Goal: Task Accomplishment & Management: Complete application form

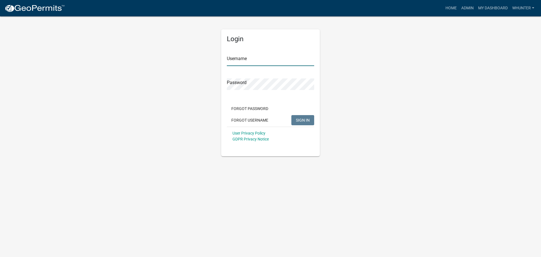
type input "whunter"
click at [249, 63] on input "whunter" at bounding box center [270, 60] width 87 height 12
click at [307, 120] on span "SIGN IN" at bounding box center [303, 119] width 14 height 5
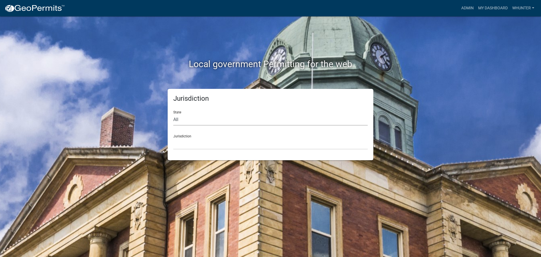
click at [235, 119] on select "All [US_STATE] [US_STATE] [US_STATE] [US_STATE] [US_STATE] [US_STATE] [US_STATE…" at bounding box center [270, 120] width 194 height 12
select select "[US_STATE]"
click at [173, 114] on select "All [US_STATE] [US_STATE] [US_STATE] [US_STATE] [US_STATE] [US_STATE] [US_STATE…" at bounding box center [270, 120] width 194 height 12
click at [209, 147] on select "City of [GEOGRAPHIC_DATA], [US_STATE] [GEOGRAPHIC_DATA], [US_STATE][PERSON_NAME…" at bounding box center [270, 144] width 194 height 12
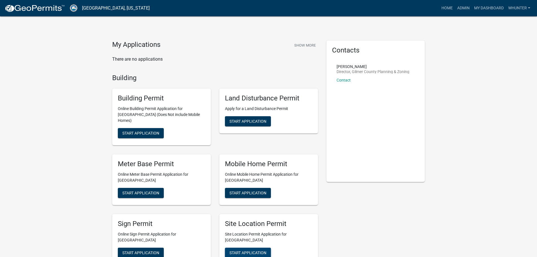
click at [243, 250] on span "Start Application" at bounding box center [247, 252] width 37 height 5
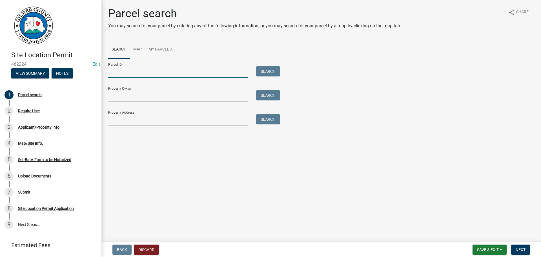
click at [149, 72] on input "Parcel ID:" at bounding box center [177, 72] width 139 height 12
drag, startPoint x: 160, startPoint y: 72, endPoint x: 89, endPoint y: 72, distance: 70.7
click at [89, 72] on div "Site Location Permit 462224 Edit View Summary Notes 1 Parcel search 2 Require U…" at bounding box center [270, 128] width 541 height 257
type input "3"
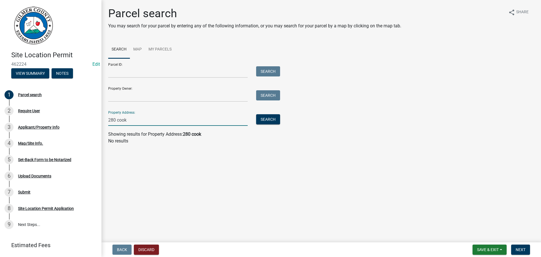
type input "280 cook"
click at [136, 96] on input "Property Owner:" at bounding box center [177, 96] width 139 height 12
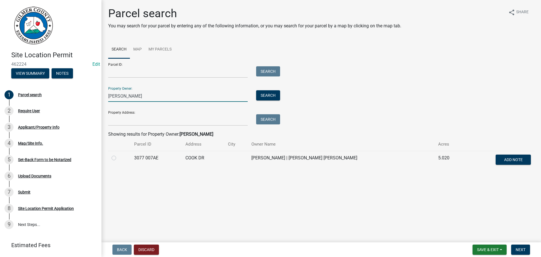
type input "nixon grant"
click at [115, 155] on div at bounding box center [120, 157] width 16 height 7
drag, startPoint x: 107, startPoint y: 159, endPoint x: 111, endPoint y: 158, distance: 3.8
click at [108, 158] on div "Parcel search You may search for your parcel by entering any of the following i…" at bounding box center [321, 91] width 434 height 168
click at [111, 157] on td at bounding box center [119, 160] width 23 height 19
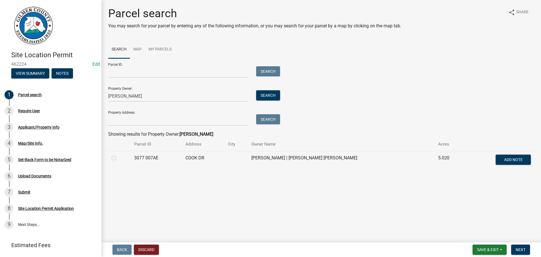
click at [118, 154] on label at bounding box center [118, 154] width 0 height 0
click at [118, 156] on 007AE "radio" at bounding box center [120, 156] width 4 height 4
radio 007AE "true"
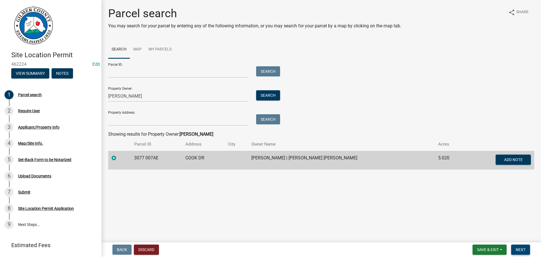
click at [525, 254] on button "Next" at bounding box center [520, 249] width 19 height 10
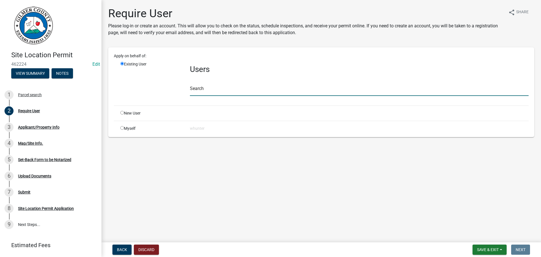
click at [235, 92] on input "text" at bounding box center [359, 90] width 339 height 12
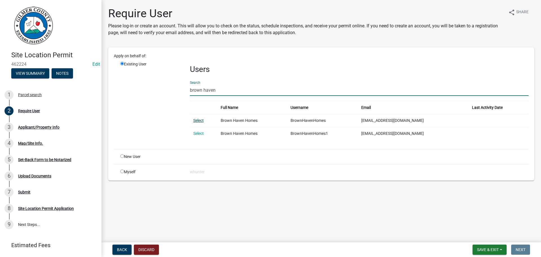
type input "brown haven"
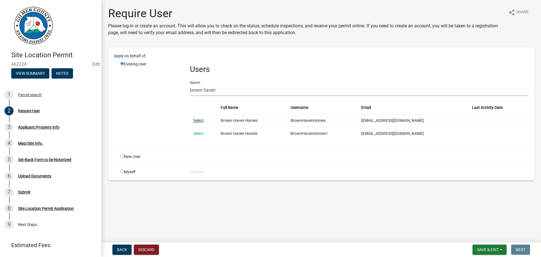
click at [201, 119] on link "Select" at bounding box center [198, 120] width 10 height 5
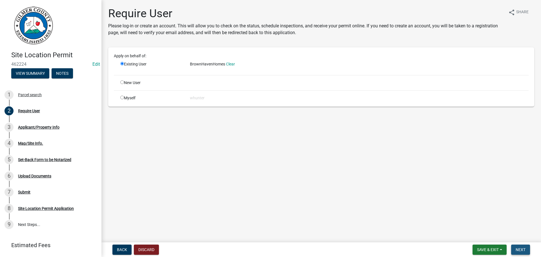
click at [520, 248] on span "Next" at bounding box center [521, 249] width 10 height 5
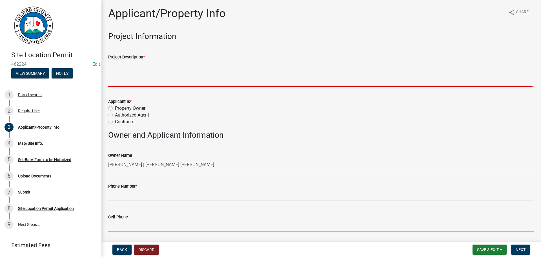
click at [167, 76] on textarea "Project Description *" at bounding box center [321, 73] width 426 height 26
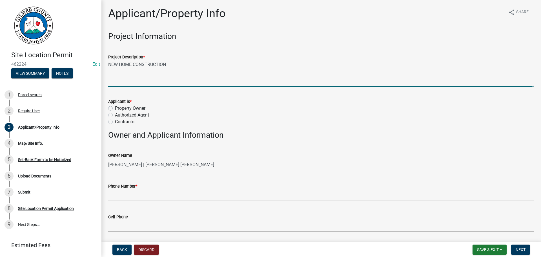
type textarea "NEW HOME CONSTRUCTION"
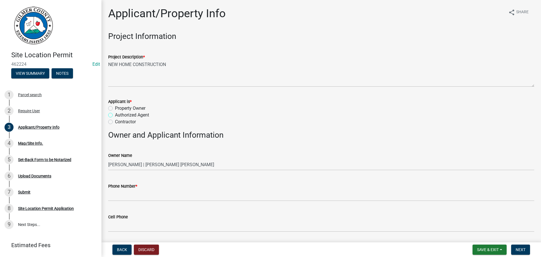
click at [115, 112] on input "Authorized Agent" at bounding box center [117, 114] width 4 height 4
radio input "true"
click at [115, 118] on input "Contractor" at bounding box center [117, 120] width 4 height 4
radio input "true"
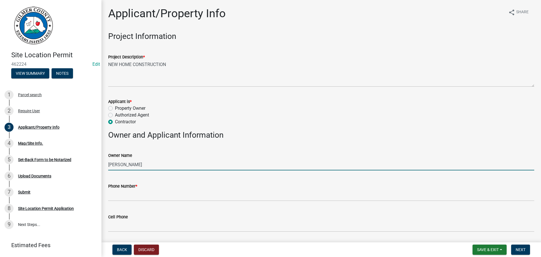
type input "GRANT NIXON"
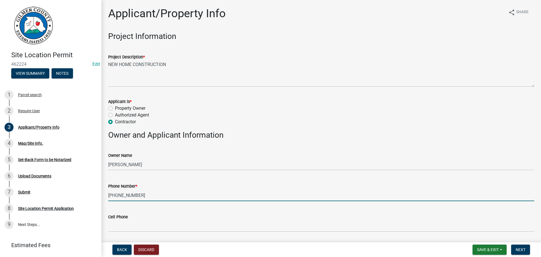
type input "[PHONE_NUMBER]"
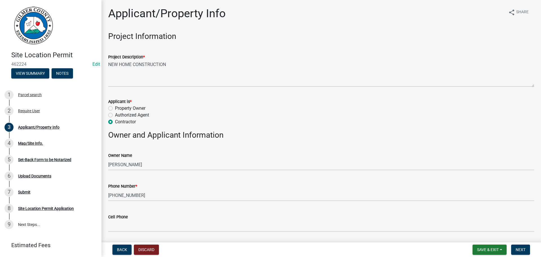
scroll to position [137, 0]
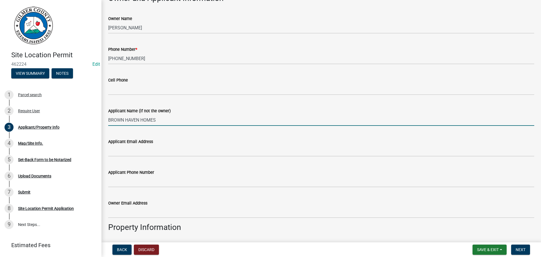
type input "BROWN HAVEN HOMES"
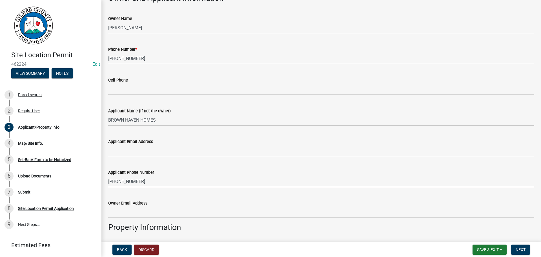
type input "[PHONE_NUMBER]"
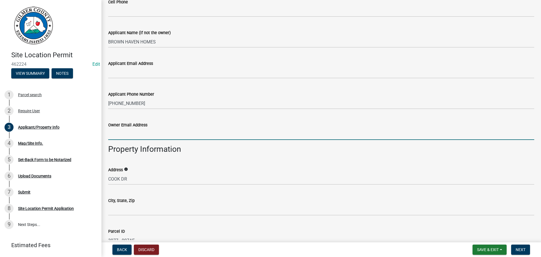
scroll to position [221, 0]
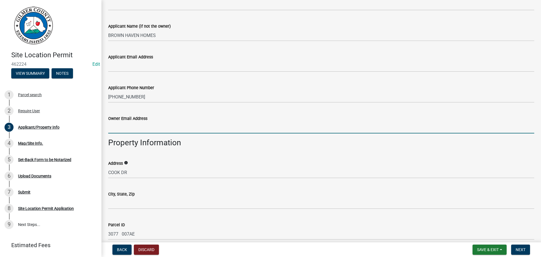
click at [107, 173] on div "Address info COOK DR" at bounding box center [321, 165] width 434 height 26
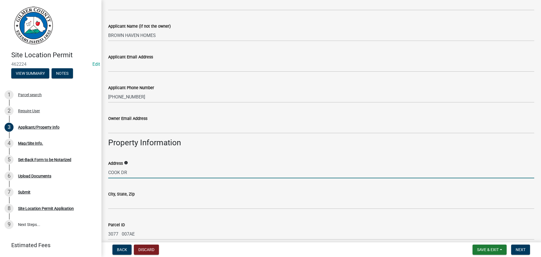
click at [110, 171] on input "COOK DR" at bounding box center [321, 173] width 426 height 12
type input "280 COOK DR"
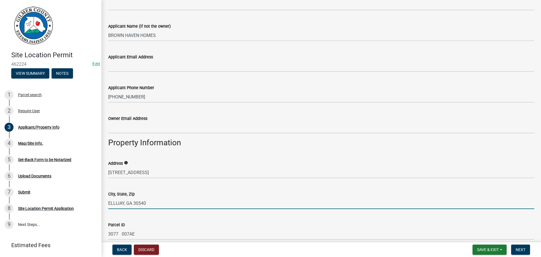
type input "ELLIJAY, GA 30540"
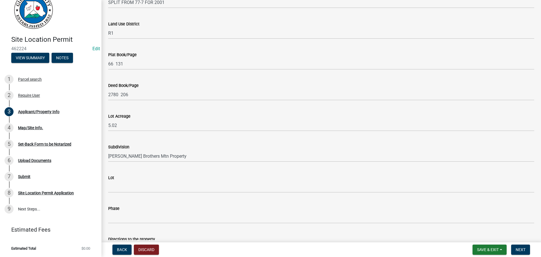
scroll to position [539, 0]
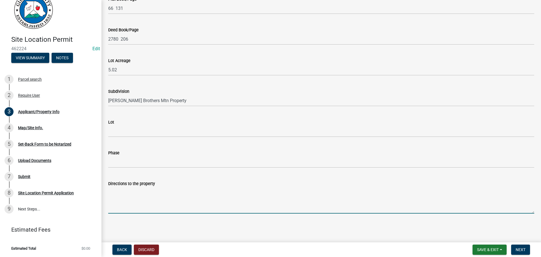
click at [196, 201] on textarea "Directions to the property" at bounding box center [321, 200] width 426 height 26
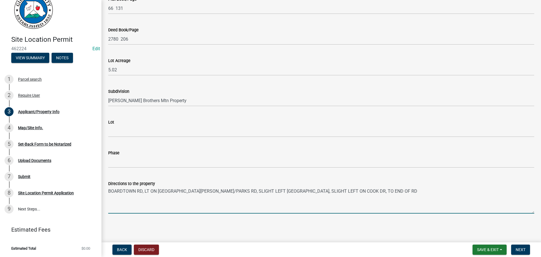
type textarea "BOARDTOWN RD, LT ON NORTH JONES MILL RD/PARKS RD, SLIGHT LEFT CHOPPED OAK RD, S…"
click at [522, 243] on nav "Back Discard Save & Exit Save Save & Exit Next" at bounding box center [321, 249] width 440 height 15
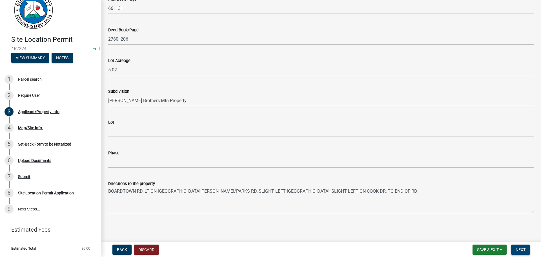
click at [522, 250] on span "Next" at bounding box center [521, 249] width 10 height 5
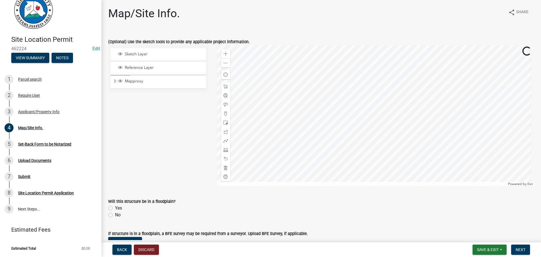
click at [109, 212] on div "No" at bounding box center [321, 214] width 426 height 7
click at [115, 212] on label "No" at bounding box center [118, 214] width 6 height 7
click at [115, 212] on input "No" at bounding box center [117, 213] width 4 height 4
radio input "true"
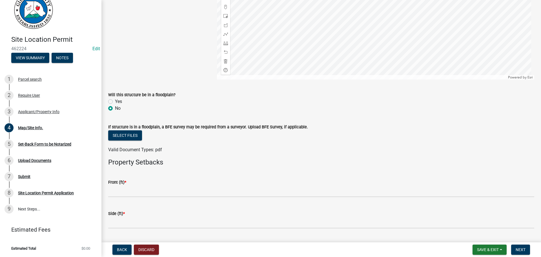
scroll to position [141, 0]
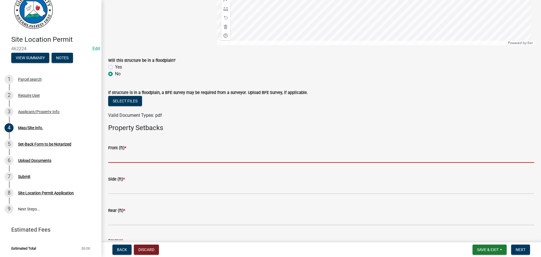
click at [151, 156] on input "text" at bounding box center [321, 157] width 426 height 12
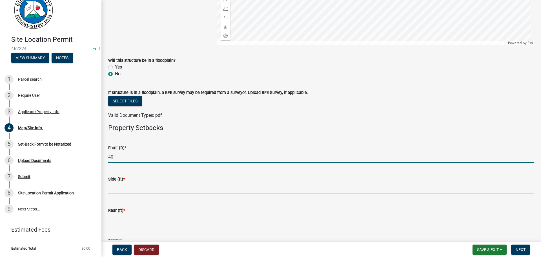
type input "40"
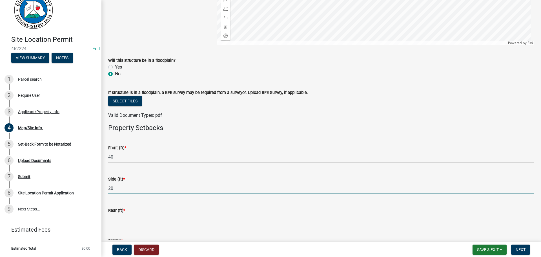
type input "20"
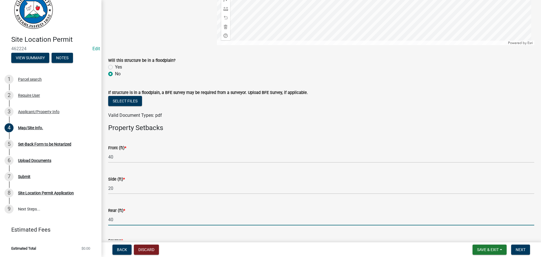
type input "40"
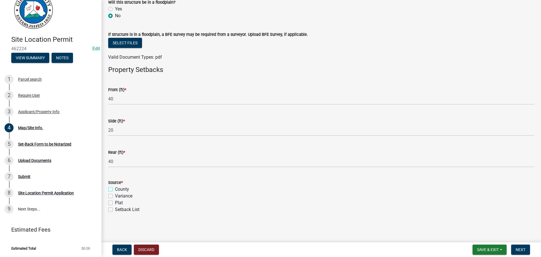
click at [115, 186] on input "County" at bounding box center [117, 188] width 4 height 4
checkbox input "true"
checkbox input "false"
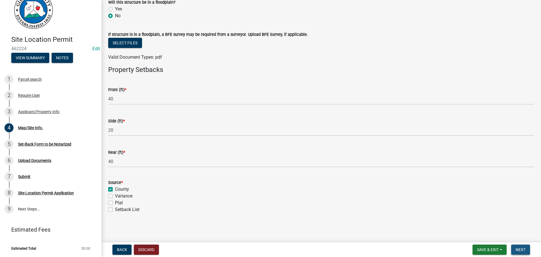
click at [519, 249] on span "Next" at bounding box center [521, 249] width 10 height 5
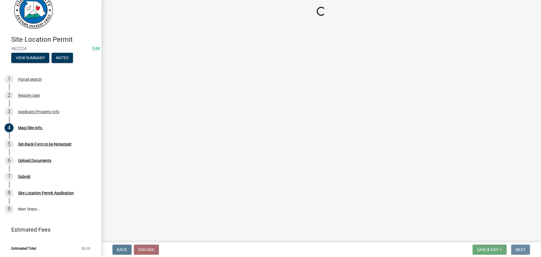
scroll to position [0, 0]
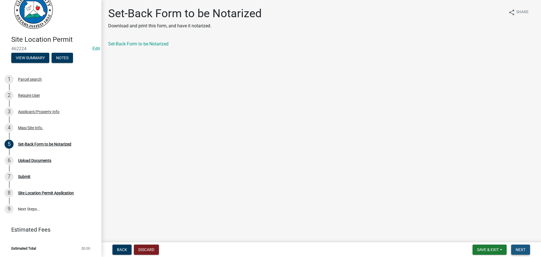
click at [528, 250] on button "Next" at bounding box center [520, 249] width 19 height 10
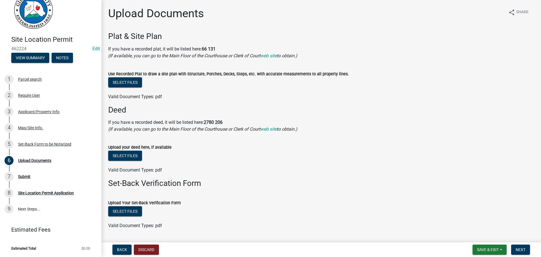
click at [533, 254] on nav "Back Discard Save & Exit Save Save & Exit Next" at bounding box center [321, 249] width 440 height 15
click at [526, 254] on button "Next" at bounding box center [520, 249] width 19 height 10
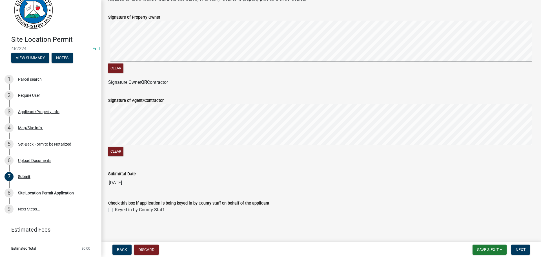
scroll to position [114, 0]
click at [165, 210] on div "Keyed in by County Staff" at bounding box center [321, 209] width 426 height 7
click at [161, 210] on label "Keyed in by County Staff" at bounding box center [139, 209] width 49 height 7
click at [119, 210] on input "Keyed in by County Staff" at bounding box center [117, 208] width 4 height 4
checkbox input "true"
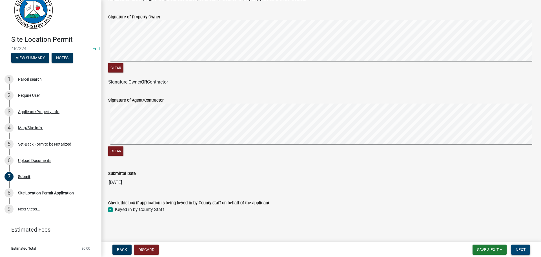
click at [524, 250] on span "Next" at bounding box center [521, 249] width 10 height 5
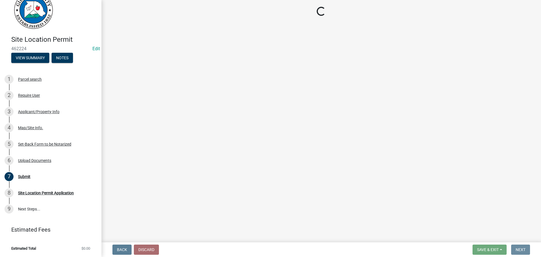
scroll to position [0, 0]
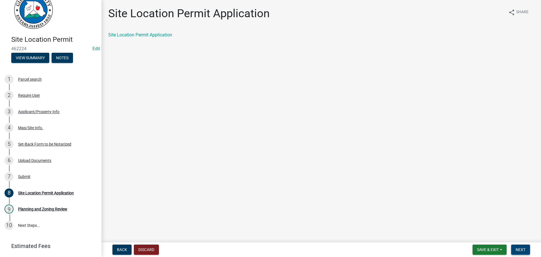
click at [524, 248] on span "Next" at bounding box center [521, 249] width 10 height 5
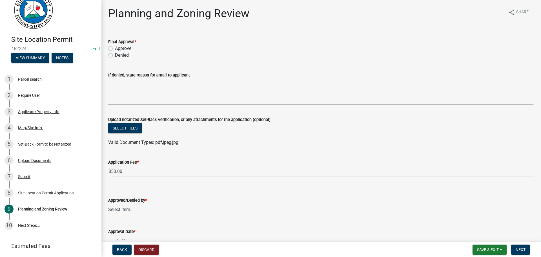
drag, startPoint x: 104, startPoint y: 40, endPoint x: 114, endPoint y: 44, distance: 11.2
click at [108, 41] on div "Planning and Zoning Review share Share Final Approval * Approve Denied If denie…" at bounding box center [321, 132] width 440 height 250
click at [114, 44] on label "Final Approval *" at bounding box center [122, 42] width 28 height 4
click at [120, 49] on label "Approve" at bounding box center [123, 48] width 16 height 7
click at [119, 49] on input "Approve" at bounding box center [117, 47] width 4 height 4
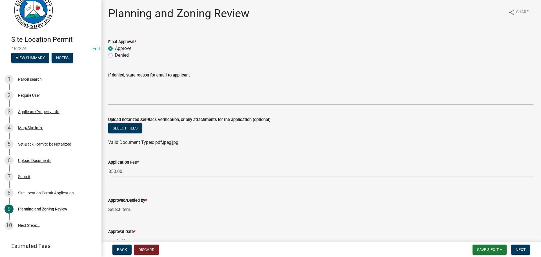
radio input "true"
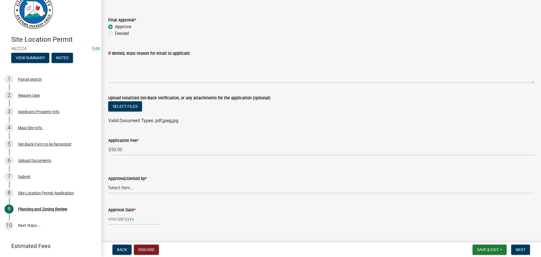
scroll to position [34, 0]
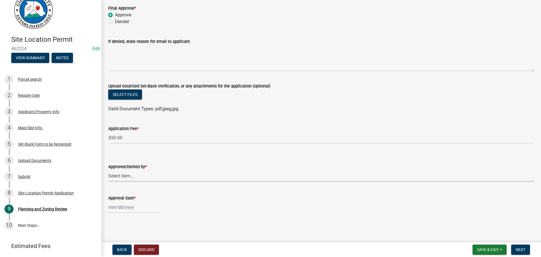
click at [133, 173] on select "Select Item... [PERSON_NAME] [PERSON_NAME] [PERSON_NAME] [PERSON_NAME] [PERSON_…" at bounding box center [321, 176] width 426 height 12
click at [108, 170] on select "Select Item... [PERSON_NAME] [PERSON_NAME] [PERSON_NAME] [PERSON_NAME] [PERSON_…" at bounding box center [321, 176] width 426 height 12
select select "5ce200eb-feb1-496b-8127-7891293955f5"
click at [133, 210] on div at bounding box center [134, 207] width 52 height 12
select select "8"
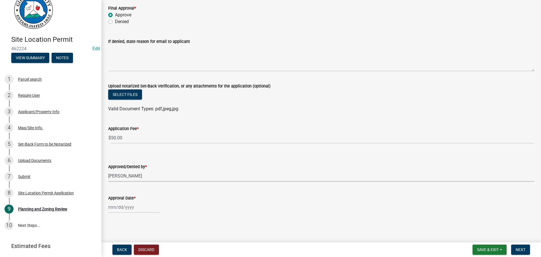
select select "2025"
click at [113, 167] on div "11" at bounding box center [113, 167] width 9 height 9
type input "[DATE]"
click at [521, 249] on span "Next" at bounding box center [521, 249] width 10 height 5
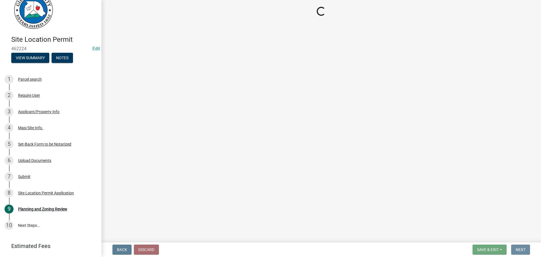
scroll to position [0, 0]
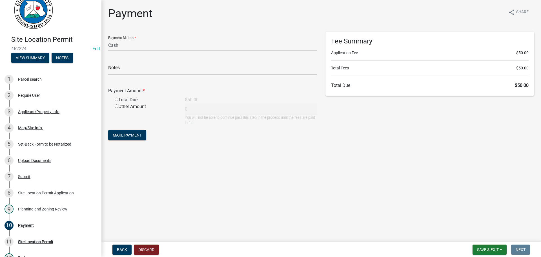
click at [157, 42] on select "Credit Card POS Check Cash" at bounding box center [212, 45] width 209 height 12
select select "1: 0"
click at [108, 39] on select "Credit Card POS Check Cash" at bounding box center [212, 45] width 209 height 12
click at [152, 62] on div "Check #" at bounding box center [212, 65] width 209 height 19
click at [157, 69] on input "text" at bounding box center [212, 69] width 209 height 12
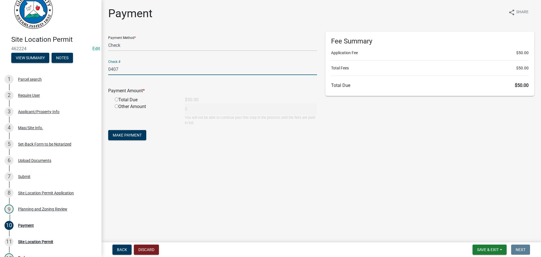
type input "0407"
click at [115, 97] on input "radio" at bounding box center [117, 99] width 4 height 4
radio input "true"
type input "50"
click at [133, 132] on button "Make Payment" at bounding box center [127, 135] width 38 height 10
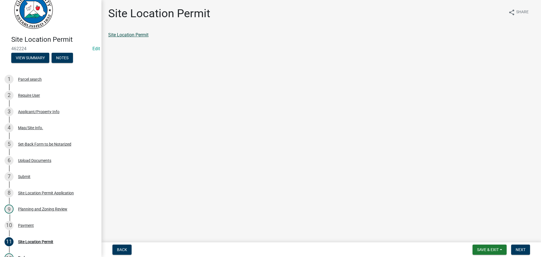
click at [137, 36] on link "Site Location Permit" at bounding box center [128, 34] width 40 height 5
click at [517, 251] on span "Next" at bounding box center [521, 249] width 10 height 5
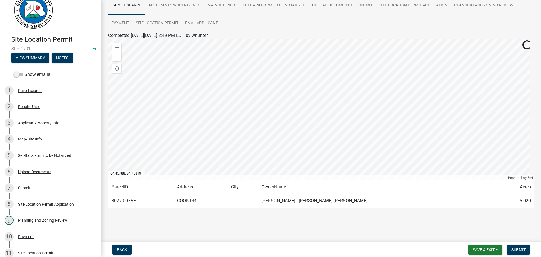
scroll to position [43, 0]
click at [520, 249] on span "Submit" at bounding box center [518, 249] width 14 height 5
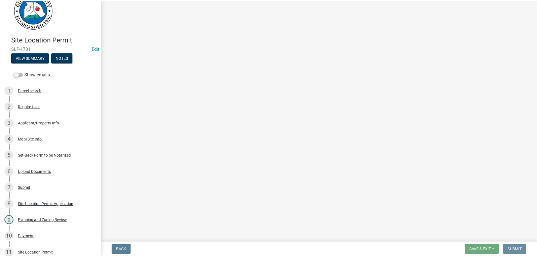
scroll to position [0, 0]
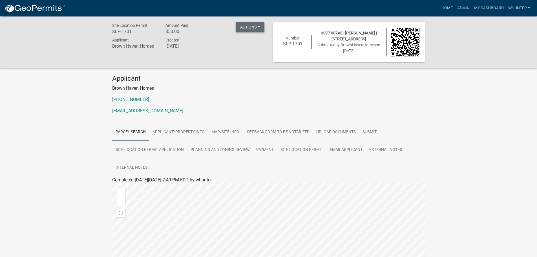
click at [252, 23] on button "Actions" at bounding box center [250, 27] width 29 height 10
click at [249, 47] on link "View receipt" at bounding box center [267, 42] width 62 height 14
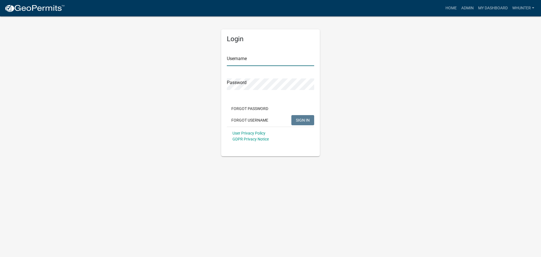
type input "whunter"
click at [296, 120] on button "SIGN IN" at bounding box center [302, 120] width 23 height 10
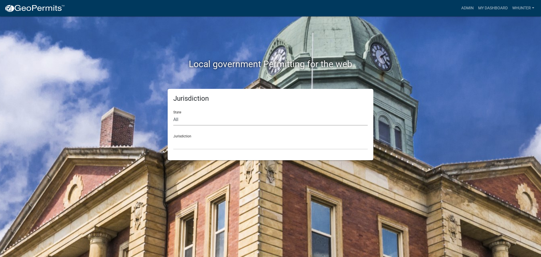
drag, startPoint x: 234, startPoint y: 121, endPoint x: 232, endPoint y: 125, distance: 4.7
click at [234, 121] on select "All [US_STATE] [US_STATE] [US_STATE] [US_STATE] [US_STATE] [US_STATE] [US_STATE…" at bounding box center [270, 120] width 194 height 12
select select "[US_STATE]"
click at [173, 114] on select "All [US_STATE] [US_STATE] [US_STATE] [US_STATE] [US_STATE] [US_STATE] [US_STATE…" at bounding box center [270, 120] width 194 height 12
click at [220, 145] on select "City of [GEOGRAPHIC_DATA], [US_STATE] [GEOGRAPHIC_DATA], [US_STATE][PERSON_NAME…" at bounding box center [270, 144] width 194 height 12
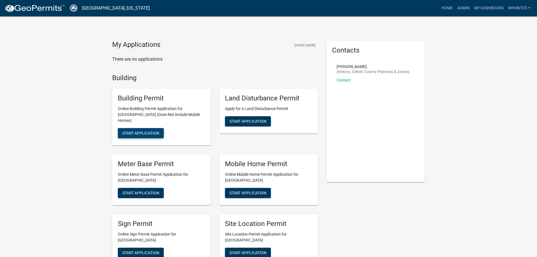
click at [148, 131] on span "Start Application" at bounding box center [140, 133] width 37 height 5
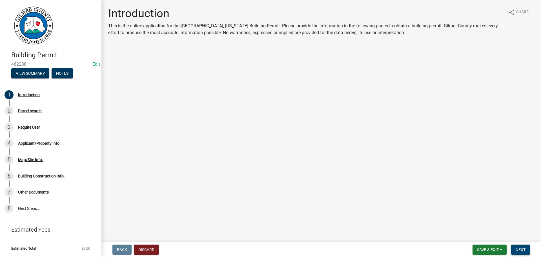
drag, startPoint x: 521, startPoint y: 249, endPoint x: 539, endPoint y: 245, distance: 18.2
click at [522, 249] on span "Next" at bounding box center [521, 249] width 10 height 5
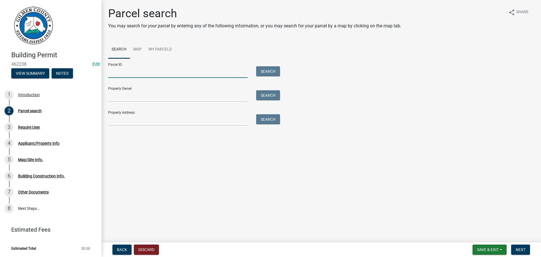
click at [163, 72] on input "Parcel ID:" at bounding box center [177, 72] width 139 height 12
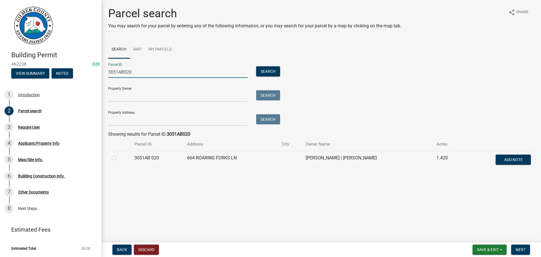
type input "3051AB020"
click at [118, 154] on label at bounding box center [118, 154] width 0 height 0
click at [118, 156] on 020 "radio" at bounding box center [120, 156] width 4 height 4
radio 020 "true"
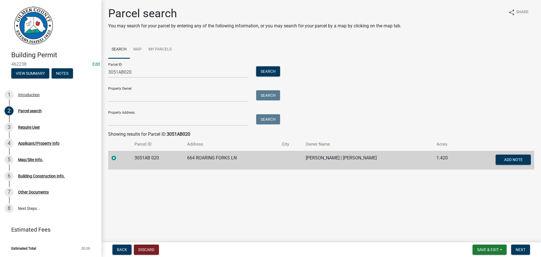
click at [531, 249] on form "Save & Exit Save Save & Exit Next" at bounding box center [501, 249] width 62 height 10
click at [527, 249] on button "Next" at bounding box center [520, 249] width 19 height 10
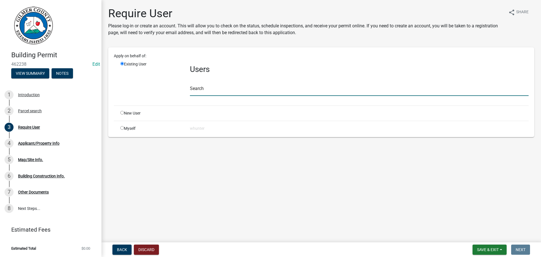
click at [202, 93] on input "text" at bounding box center [359, 90] width 339 height 12
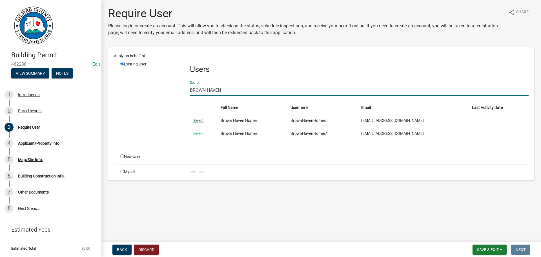
type input "BROWN HAVEN"
click at [195, 122] on link "Select" at bounding box center [198, 120] width 10 height 5
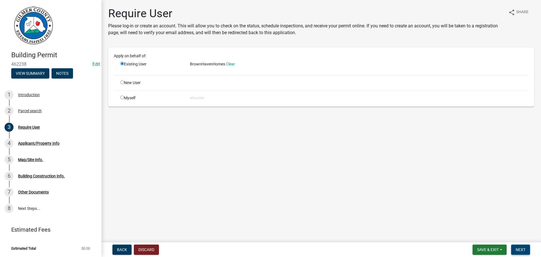
drag, startPoint x: 527, startPoint y: 249, endPoint x: 531, endPoint y: 249, distance: 4.2
click at [531, 249] on form "Save & Exit Save Save & Exit Next" at bounding box center [501, 249] width 62 height 10
click at [515, 245] on button "Next" at bounding box center [520, 249] width 19 height 10
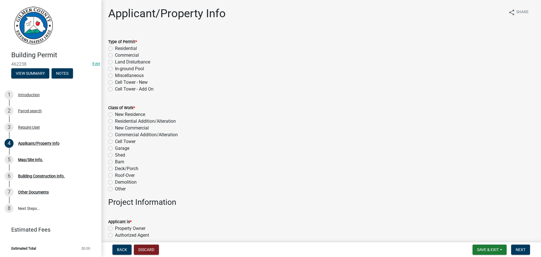
click at [121, 48] on label "Residential" at bounding box center [126, 48] width 22 height 7
click at [119, 48] on input "Residential" at bounding box center [117, 47] width 4 height 4
radio input "true"
click at [144, 113] on label "New Residence" at bounding box center [130, 114] width 30 height 7
click at [119, 113] on input "New Residence" at bounding box center [117, 113] width 4 height 4
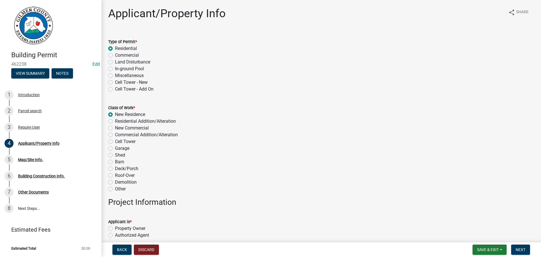
radio input "true"
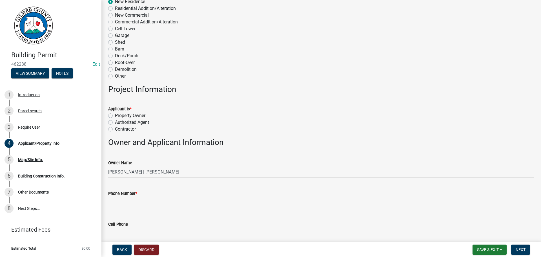
click at [130, 131] on label "Contractor" at bounding box center [125, 129] width 21 height 7
click at [119, 129] on input "Contractor" at bounding box center [117, 128] width 4 height 4
radio input "true"
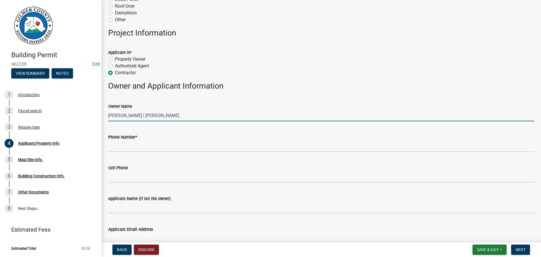
click at [125, 114] on input "[PERSON_NAME] | [PERSON_NAME]" at bounding box center [321, 116] width 426 height 12
type input "[PERSON_NAME] AND [PERSON_NAME]"
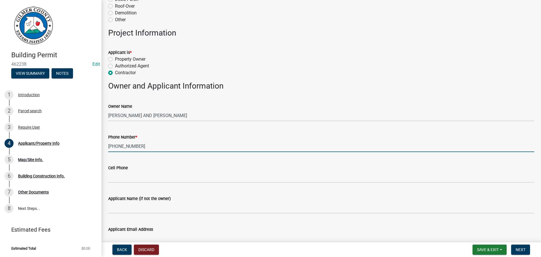
type input "[PHONE_NUMBER]"
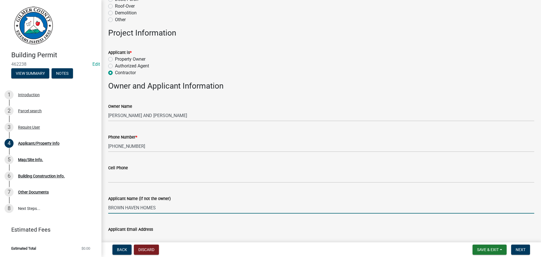
type input "BROWN HAVEN HOMES"
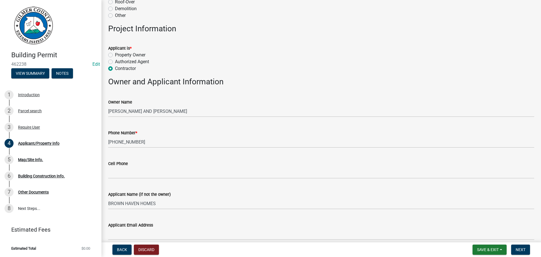
scroll to position [318, 0]
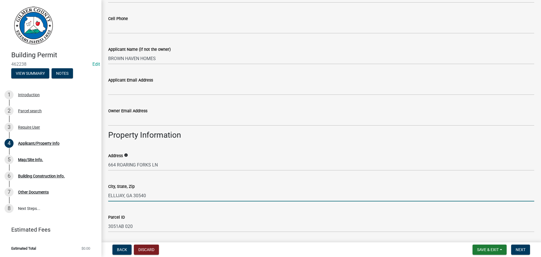
type input "ELLIJAY, GA 30540"
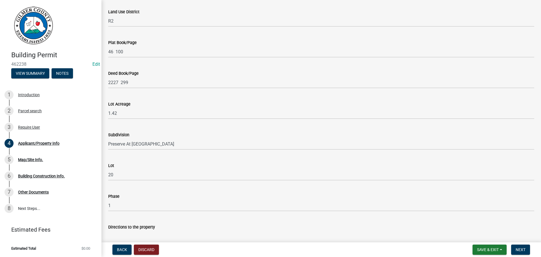
scroll to position [628, 0]
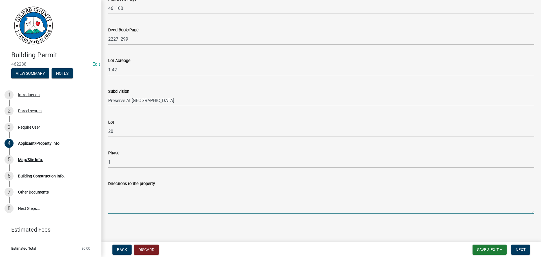
click at [137, 194] on textarea "Directions to the property" at bounding box center [321, 200] width 426 height 26
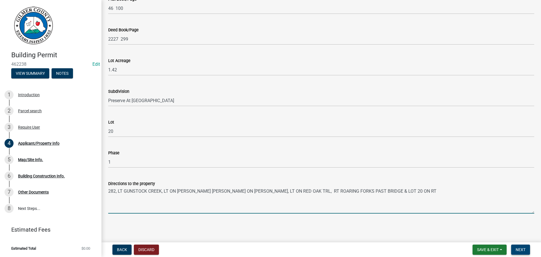
type textarea "282, LT GUNSTOCK CREEK, LT ON [PERSON_NAME] [PERSON_NAME] ON [PERSON_NAME], LT …"
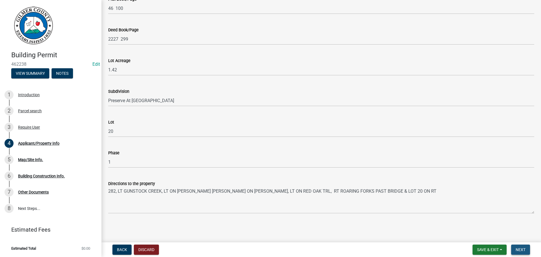
click at [524, 250] on span "Next" at bounding box center [521, 249] width 10 height 5
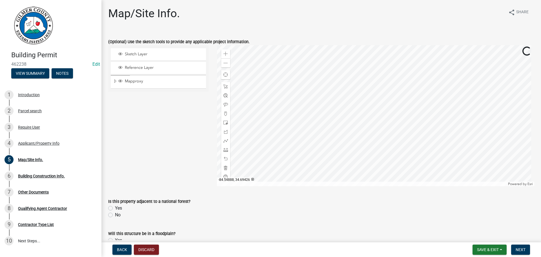
click at [117, 217] on label "No" at bounding box center [118, 214] width 6 height 7
click at [117, 215] on input "No" at bounding box center [117, 213] width 4 height 4
radio input "true"
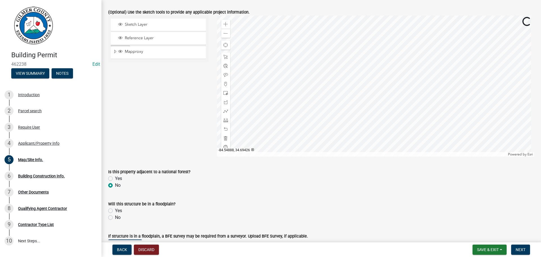
scroll to position [85, 0]
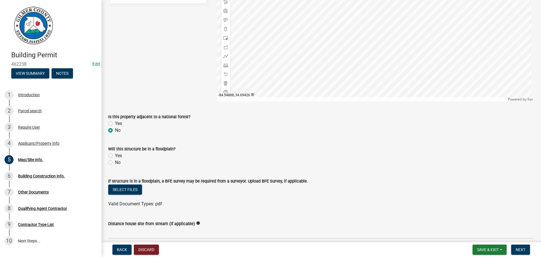
click at [122, 169] on wm-data-entity-input "Will this structure be in a floodplain? Yes No" at bounding box center [321, 155] width 426 height 32
click at [119, 164] on label "No" at bounding box center [118, 162] width 6 height 7
click at [119, 163] on input "No" at bounding box center [117, 161] width 4 height 4
radio input "true"
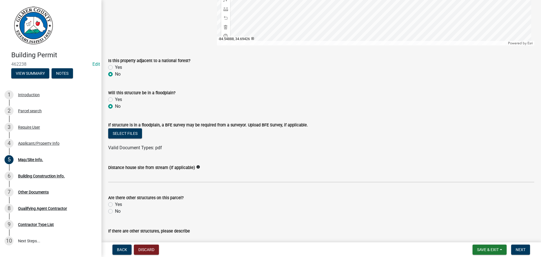
scroll to position [141, 0]
click at [117, 205] on label "Yes" at bounding box center [118, 204] width 7 height 7
click at [117, 204] on input "Yes" at bounding box center [117, 203] width 4 height 4
radio input "true"
click at [117, 211] on label "No" at bounding box center [118, 210] width 6 height 7
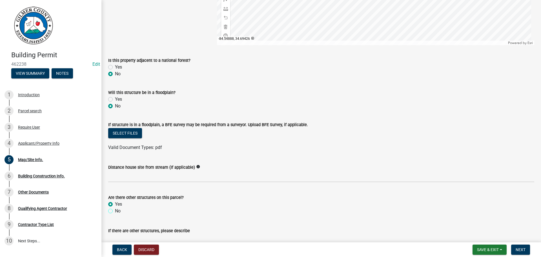
click at [117, 211] on input "No" at bounding box center [117, 209] width 4 height 4
radio input "true"
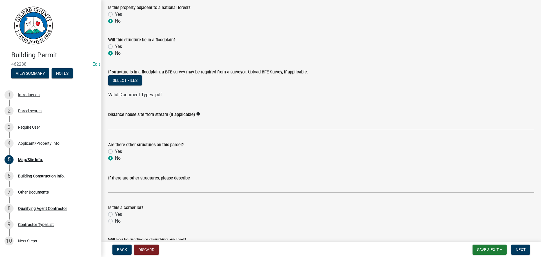
scroll to position [254, 0]
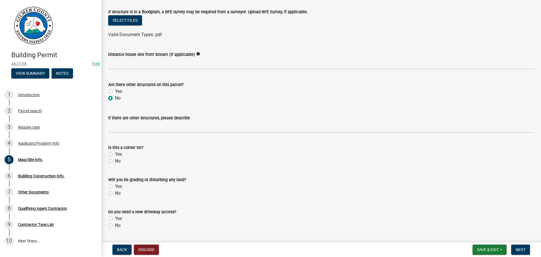
click at [117, 164] on wm-data-entity-input "Is this a corner lot? Yes No" at bounding box center [321, 153] width 426 height 32
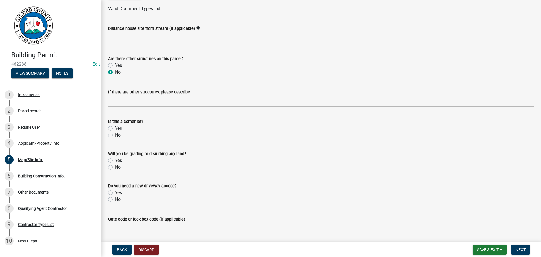
scroll to position [310, 0]
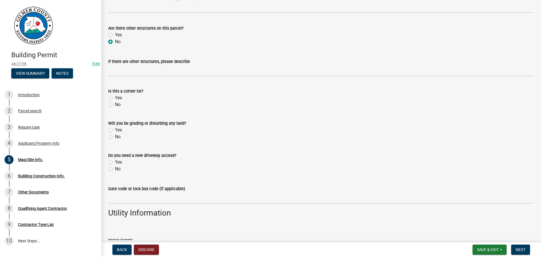
click at [120, 109] on wm-data-entity-input "Is this a corner lot? Yes No" at bounding box center [321, 97] width 426 height 32
click at [114, 102] on div "No" at bounding box center [321, 104] width 426 height 7
click at [107, 139] on div "Will you be grading or disturbing any land? Yes No" at bounding box center [321, 126] width 434 height 27
click at [115, 136] on label "No" at bounding box center [118, 136] width 6 height 7
click at [115, 136] on input "No" at bounding box center [117, 135] width 4 height 4
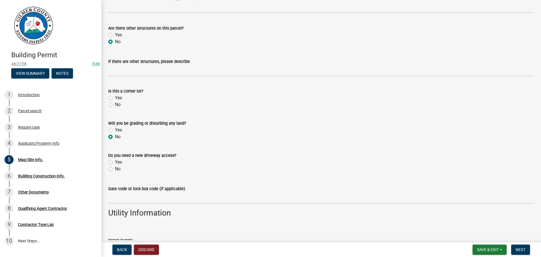
radio input "true"
click at [113, 136] on div "No" at bounding box center [321, 136] width 426 height 7
drag, startPoint x: 126, startPoint y: 105, endPoint x: 121, endPoint y: 105, distance: 5.1
click at [125, 105] on div "No" at bounding box center [321, 104] width 426 height 7
click at [115, 105] on label "No" at bounding box center [118, 104] width 6 height 7
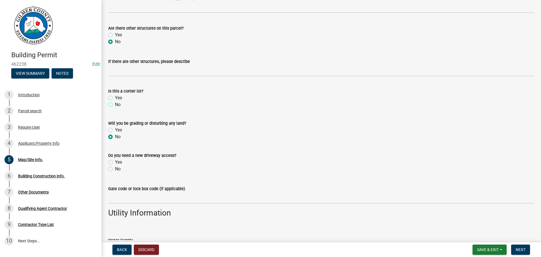
click at [115, 105] on input "No" at bounding box center [117, 103] width 4 height 4
radio input "true"
click at [117, 125] on label "Will you be grading or disturbing any land?" at bounding box center [147, 123] width 78 height 4
click at [120, 129] on label "Yes" at bounding box center [118, 130] width 7 height 7
click at [119, 129] on input "Yes" at bounding box center [117, 129] width 4 height 4
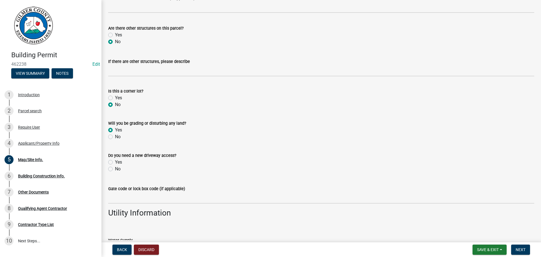
radio input "true"
click at [117, 168] on label "No" at bounding box center [118, 168] width 6 height 7
click at [117, 168] on input "No" at bounding box center [117, 167] width 4 height 4
radio input "true"
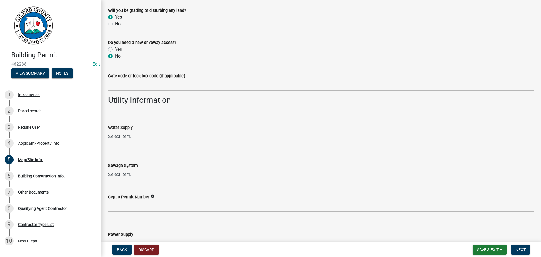
click at [138, 141] on select "Select Item... Well Community Public Spring" at bounding box center [321, 137] width 426 height 12
click at [108, 131] on select "Select Item... Well Community Public Spring" at bounding box center [321, 137] width 426 height 12
select select "6d3c22a4-bb85-4608-b1e4-8a8b34b9a216"
click at [147, 175] on select "Select Item... Septic Community Public" at bounding box center [321, 175] width 426 height 12
click at [108, 169] on select "Select Item... Septic Community Public" at bounding box center [321, 175] width 426 height 12
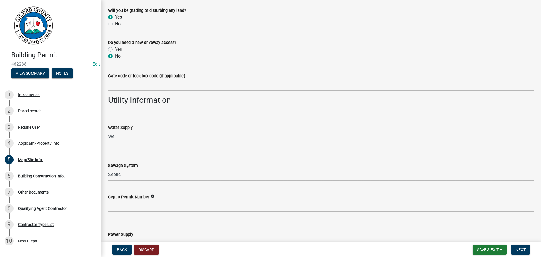
select select "92a37e23-3b7d-408e-b3c7-0afbe39b0942"
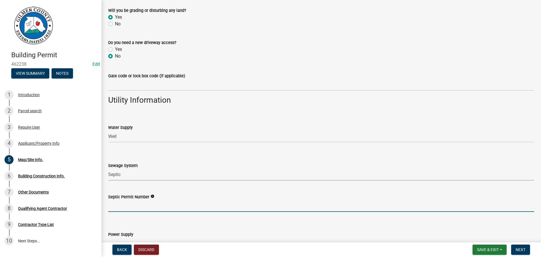
click at [135, 203] on input "Septic Permit Number" at bounding box center [321, 206] width 426 height 12
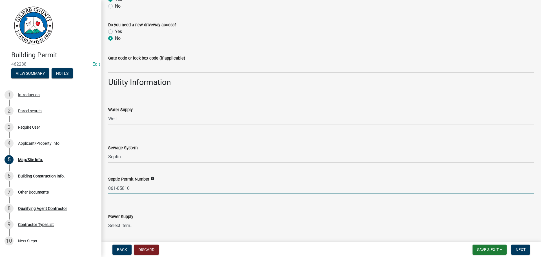
scroll to position [459, 0]
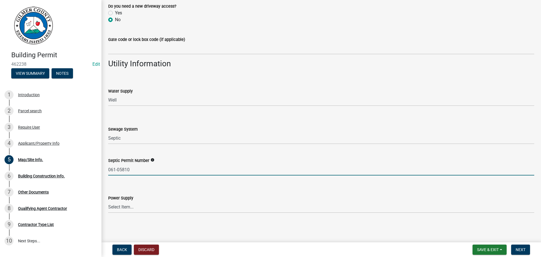
type input "061-05810"
click at [108, 205] on select "Select Item... Amicalola EMC [GEOGRAPHIC_DATA] EMC Tri-State Power [US_STATE] P…" at bounding box center [321, 207] width 426 height 12
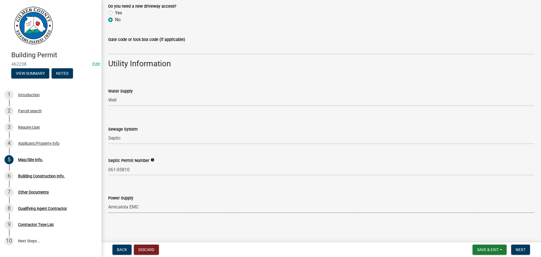
click at [108, 201] on select "Select Item... Amicalola EMC [GEOGRAPHIC_DATA] EMC Tri-State Power [US_STATE] P…" at bounding box center [321, 207] width 426 height 12
select select "c9feaa94-b03b-4165-97cf-90fdf63947c5"
click at [514, 251] on button "Next" at bounding box center [520, 249] width 19 height 10
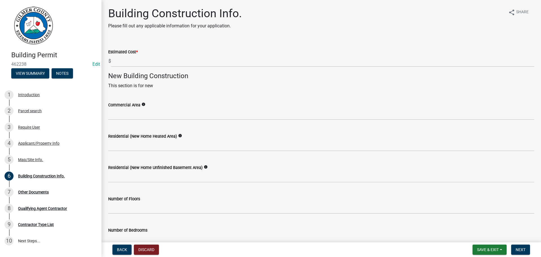
click at [243, 68] on wm-data-entity-input "Estimated Cost * $" at bounding box center [321, 56] width 426 height 31
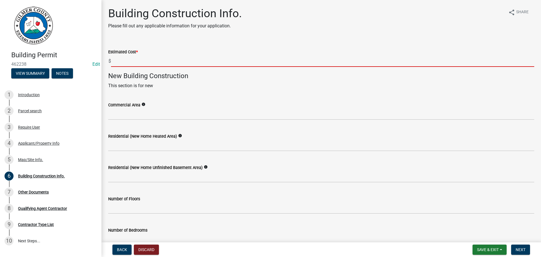
click at [238, 59] on input "text" at bounding box center [322, 61] width 423 height 12
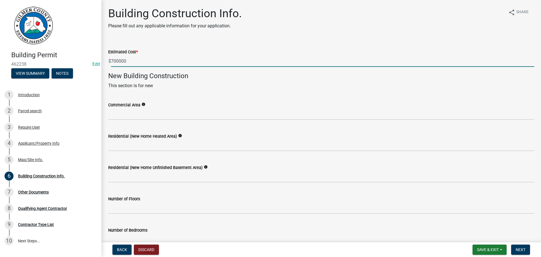
type input "700000"
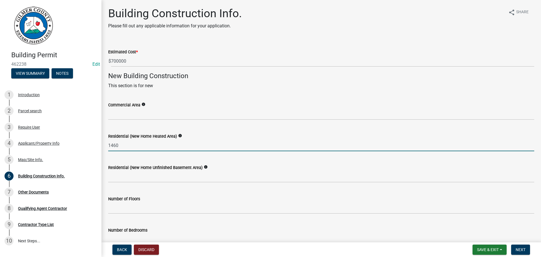
type input "1460"
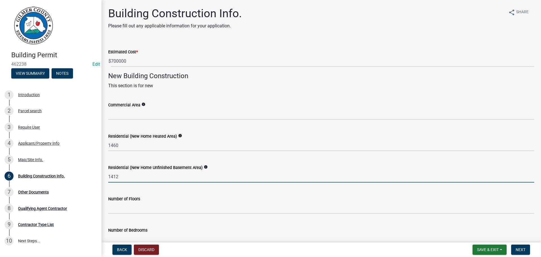
type input "1412"
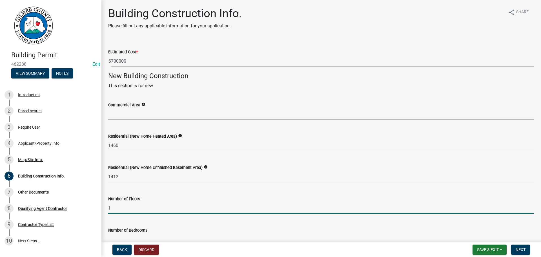
type input "1"
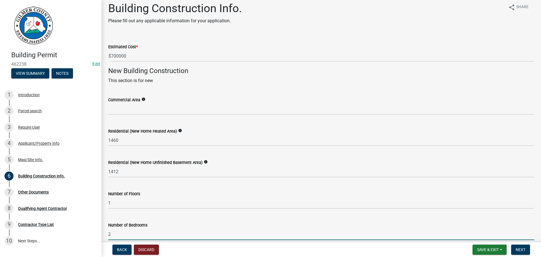
type input "2"
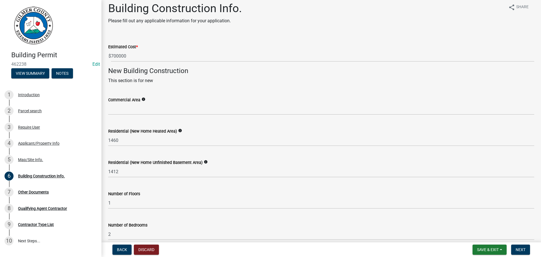
scroll to position [150, 0]
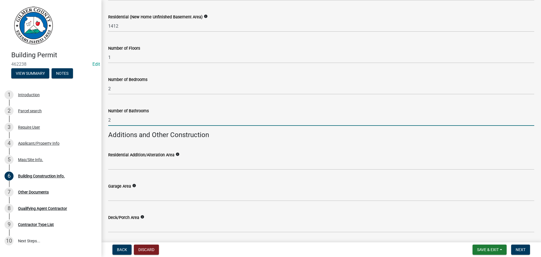
type input "2"
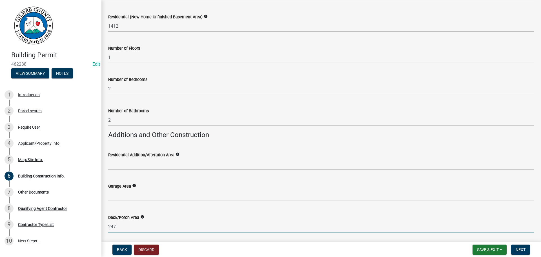
type input "247"
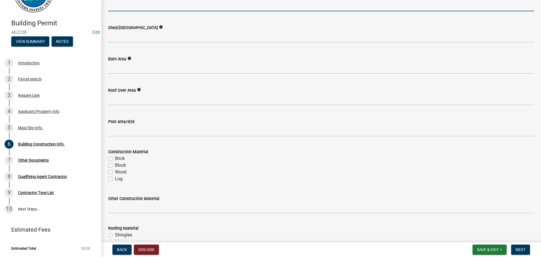
scroll to position [466, 0]
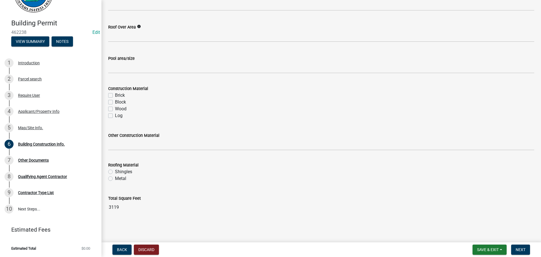
click at [115, 170] on div "Shingles" at bounding box center [321, 171] width 426 height 7
click at [114, 170] on div "Shingles" at bounding box center [321, 171] width 426 height 7
click at [123, 110] on label "Wood" at bounding box center [121, 108] width 12 height 7
click at [119, 109] on input "Wood" at bounding box center [117, 107] width 4 height 4
checkbox input "true"
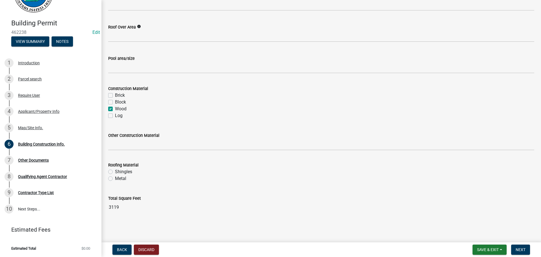
checkbox input "false"
checkbox input "true"
checkbox input "false"
click at [125, 169] on label "Shingles" at bounding box center [123, 171] width 17 height 7
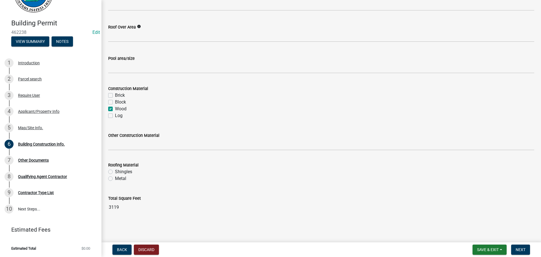
click at [119, 169] on input "Shingles" at bounding box center [117, 170] width 4 height 4
radio input "true"
click at [515, 250] on button "Next" at bounding box center [520, 249] width 19 height 10
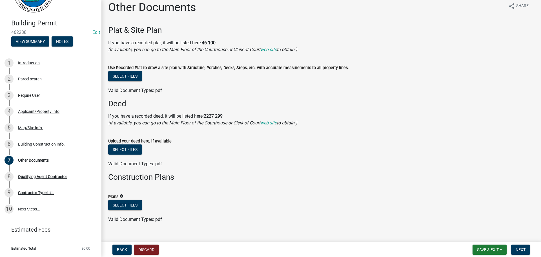
scroll to position [16, 0]
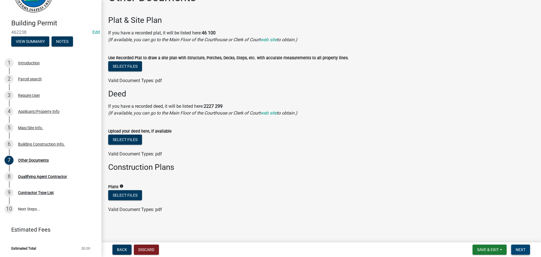
click at [520, 249] on span "Next" at bounding box center [521, 249] width 10 height 5
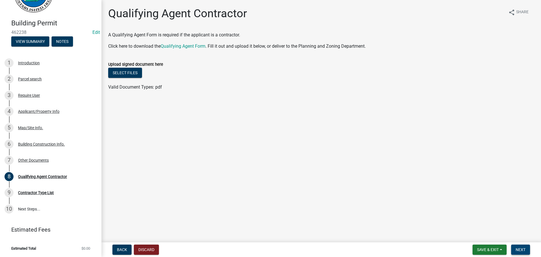
click at [521, 250] on span "Next" at bounding box center [521, 249] width 10 height 5
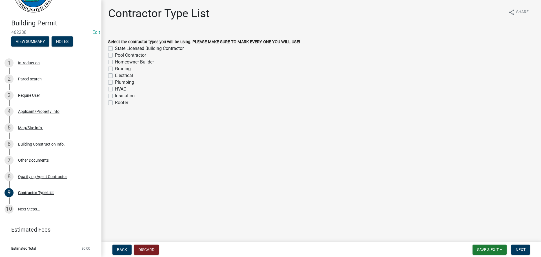
click at [153, 44] on label "Select the contractor types you will be using. PLEASE MAKE SURE TO MARK EVERY O…" at bounding box center [204, 42] width 192 height 4
click at [153, 45] on div "Select the contractor types you will be using. PLEASE MAKE SURE TO MARK EVERY O…" at bounding box center [321, 41] width 426 height 7
click at [156, 49] on label "State Licensed Building Contractor" at bounding box center [149, 48] width 69 height 7
click at [119, 49] on input "State Licensed Building Contractor" at bounding box center [117, 47] width 4 height 4
checkbox input "true"
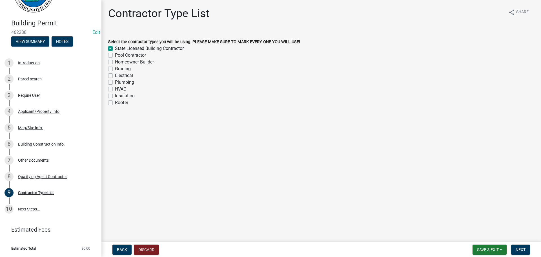
checkbox input "false"
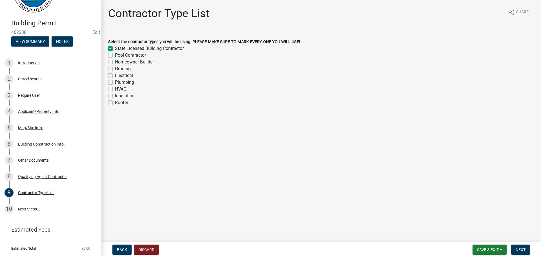
checkbox input "false"
click at [138, 59] on label "Homeowner Builder" at bounding box center [134, 62] width 39 height 7
click at [119, 59] on input "Homeowner Builder" at bounding box center [117, 61] width 4 height 4
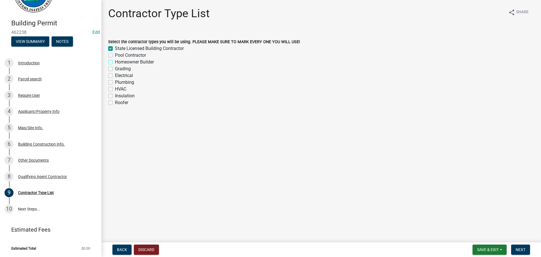
checkbox input "true"
checkbox input "false"
checkbox input "true"
checkbox input "false"
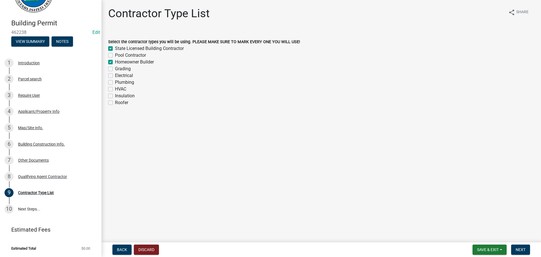
checkbox input "false"
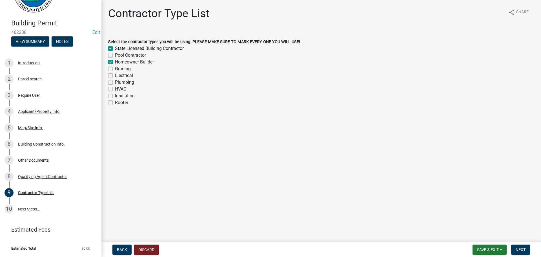
click at [128, 61] on label "Homeowner Builder" at bounding box center [134, 62] width 39 height 7
click at [119, 61] on input "Homeowner Builder" at bounding box center [117, 61] width 4 height 4
checkbox input "false"
checkbox input "true"
checkbox input "false"
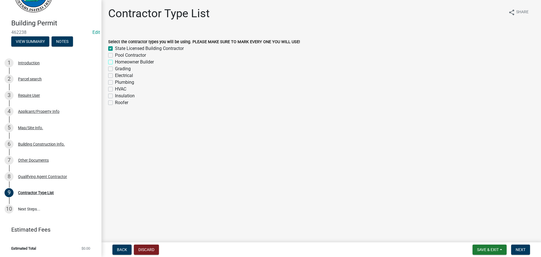
checkbox input "false"
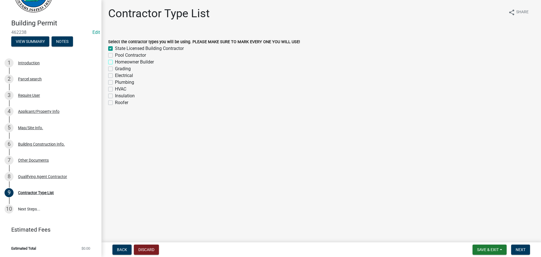
checkbox input "false"
click at [123, 68] on label "Grading" at bounding box center [123, 68] width 16 height 7
click at [119, 68] on input "Grading" at bounding box center [117, 67] width 4 height 4
checkbox input "true"
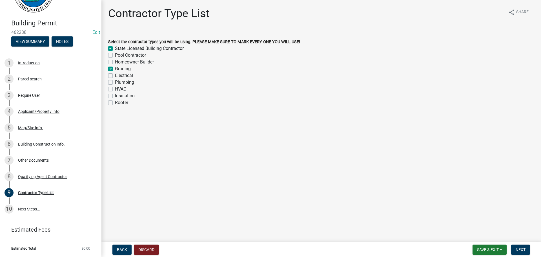
checkbox input "true"
checkbox input "false"
checkbox input "true"
checkbox input "false"
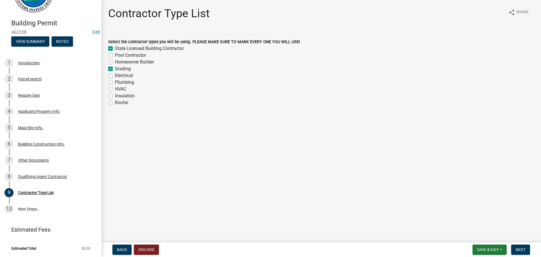
checkbox input "false"
click at [124, 78] on label "Electrical" at bounding box center [124, 75] width 18 height 7
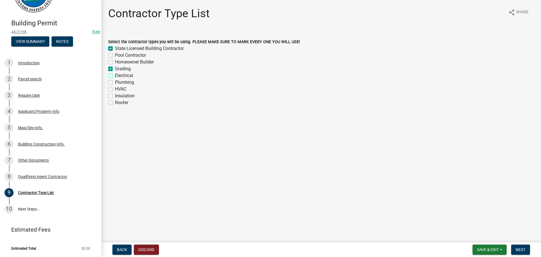
click at [119, 76] on input "Electrical" at bounding box center [117, 74] width 4 height 4
checkbox input "true"
checkbox input "false"
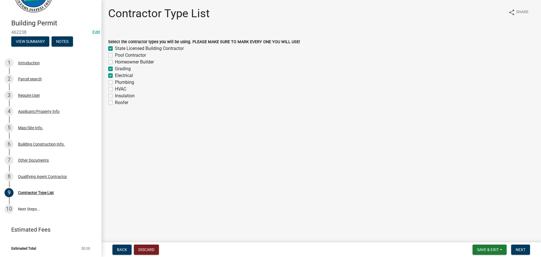
checkbox input "true"
checkbox input "false"
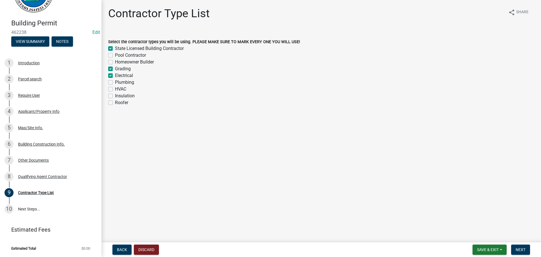
checkbox input "false"
click at [128, 86] on div "HVAC" at bounding box center [321, 89] width 426 height 7
click at [119, 82] on label "Plumbing" at bounding box center [124, 82] width 19 height 7
click at [119, 82] on input "Plumbing" at bounding box center [117, 81] width 4 height 4
checkbox input "true"
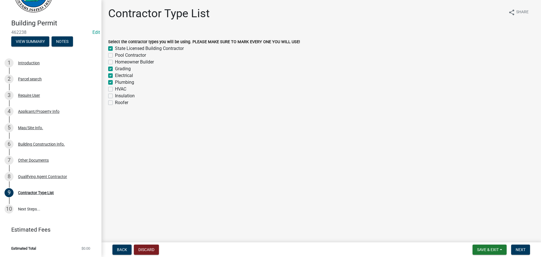
checkbox input "true"
checkbox input "false"
checkbox input "true"
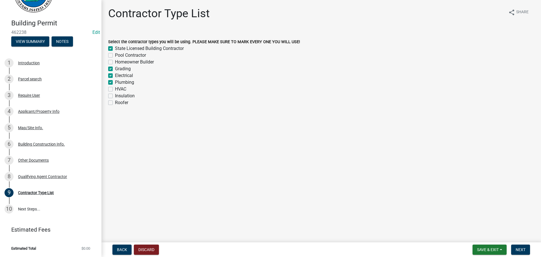
checkbox input "true"
checkbox input "false"
click at [115, 90] on div "HVAC" at bounding box center [321, 89] width 426 height 7
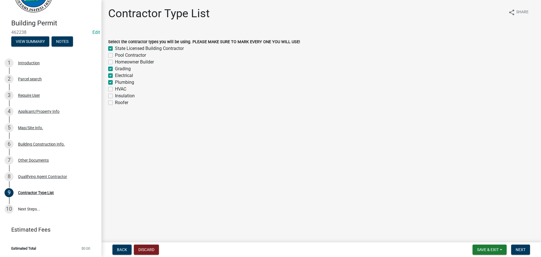
click at [127, 96] on label "Insulation" at bounding box center [125, 95] width 20 height 7
click at [119, 96] on input "Insulation" at bounding box center [117, 94] width 4 height 4
checkbox input "true"
checkbox input "false"
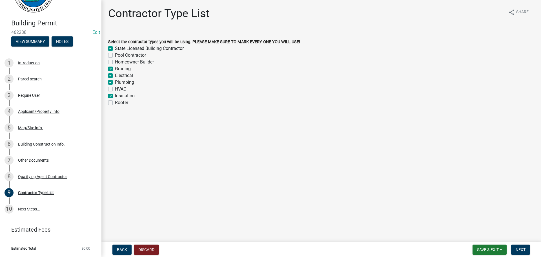
checkbox input "false"
checkbox input "true"
checkbox input "false"
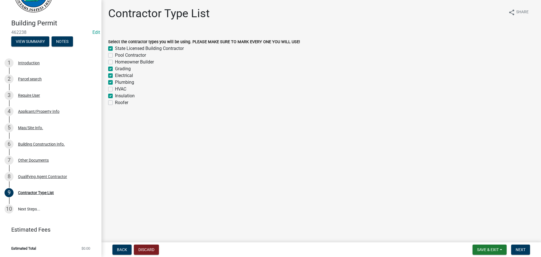
checkbox input "true"
checkbox input "false"
click at [117, 88] on label "HVAC" at bounding box center [120, 89] width 11 height 7
click at [117, 88] on input "HVAC" at bounding box center [117, 88] width 4 height 4
checkbox input "true"
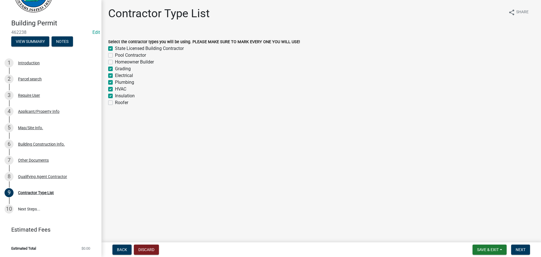
checkbox input "true"
checkbox input "false"
checkbox input "true"
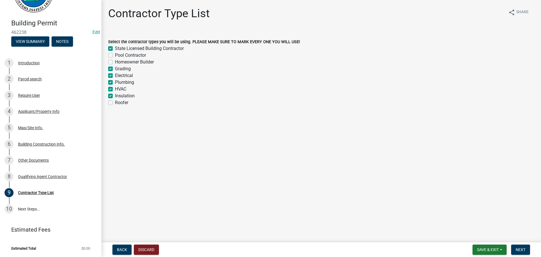
checkbox input "true"
click at [120, 102] on label "Roofer" at bounding box center [121, 102] width 13 height 7
click at [119, 102] on input "Roofer" at bounding box center [117, 101] width 4 height 4
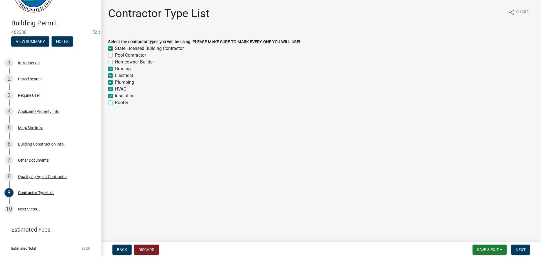
checkbox input "true"
checkbox input "false"
checkbox input "true"
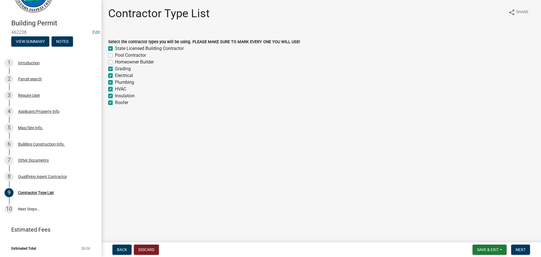
checkbox input "true"
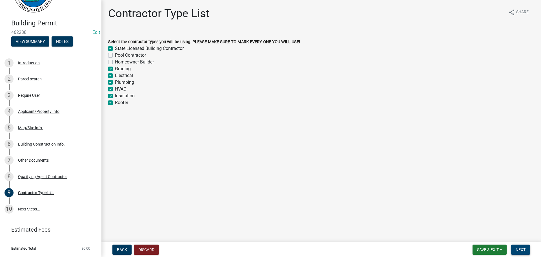
click at [524, 247] on span "Next" at bounding box center [521, 249] width 10 height 5
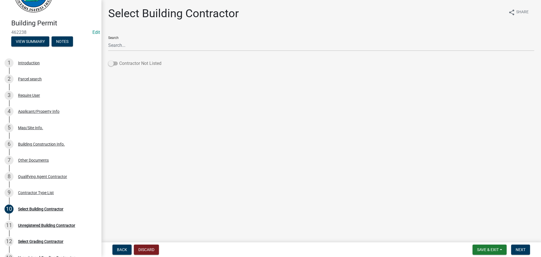
click at [157, 63] on label "Contractor Not Listed" at bounding box center [134, 63] width 53 height 7
click at [119, 60] on input "Contractor Not Listed" at bounding box center [119, 60] width 0 height 0
click at [520, 249] on span "Next" at bounding box center [521, 249] width 10 height 5
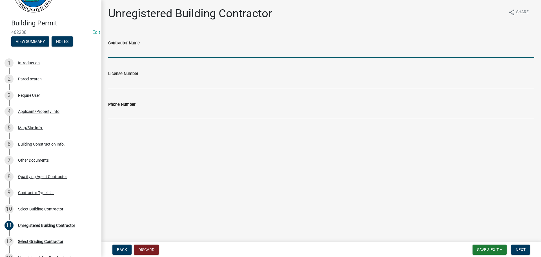
click at [161, 53] on input "Contractor Name" at bounding box center [321, 52] width 426 height 12
type input "BROWN HAVEN HOMES"
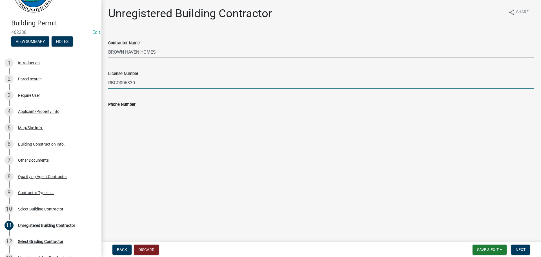
type input "RBCO006330"
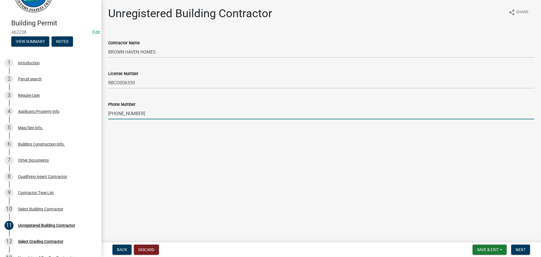
type input "[PHONE_NUMBER]"
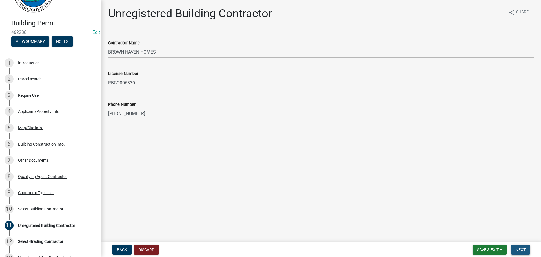
click at [515, 249] on button "Next" at bounding box center [520, 249] width 19 height 10
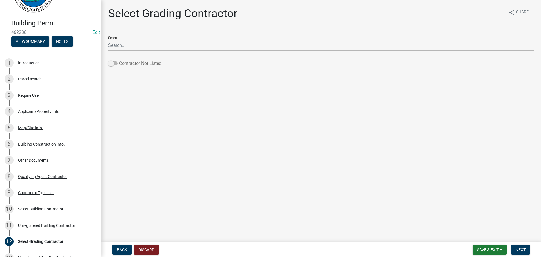
click at [155, 65] on label "Contractor Not Listed" at bounding box center [134, 63] width 53 height 7
click at [119, 60] on input "Contractor Not Listed" at bounding box center [119, 60] width 0 height 0
click at [520, 249] on span "Next" at bounding box center [521, 249] width 10 height 5
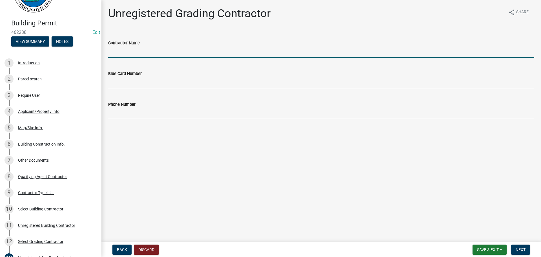
click at [177, 51] on input "Contractor Name" at bounding box center [321, 52] width 426 height 12
type input "[PERSON_NAME]"
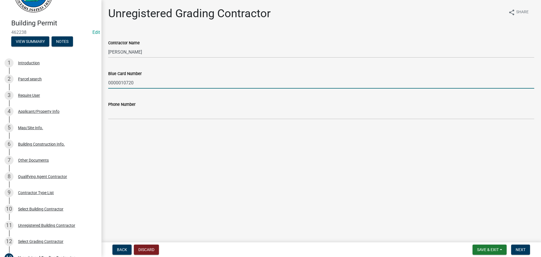
type input "0000010720"
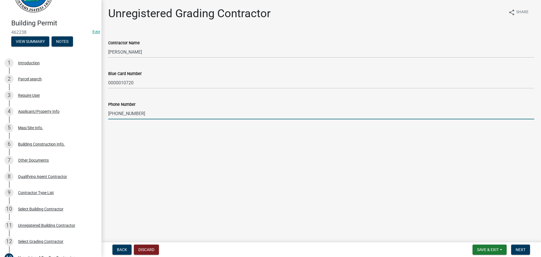
type input "[PHONE_NUMBER]"
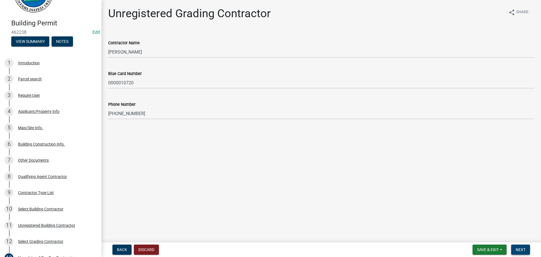
drag, startPoint x: 522, startPoint y: 256, endPoint x: 525, endPoint y: 252, distance: 4.4
click at [522, 255] on nav "Back Discard Save & Exit Save Save & Exit Next" at bounding box center [321, 249] width 440 height 15
click at [524, 252] on span "Next" at bounding box center [521, 249] width 10 height 5
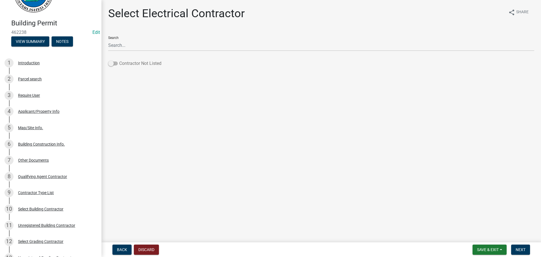
click at [129, 62] on label "Contractor Not Listed" at bounding box center [134, 63] width 53 height 7
click at [119, 60] on input "Contractor Not Listed" at bounding box center [119, 60] width 0 height 0
drag, startPoint x: 527, startPoint y: 247, endPoint x: 530, endPoint y: 246, distance: 3.0
click at [527, 247] on button "Next" at bounding box center [520, 249] width 19 height 10
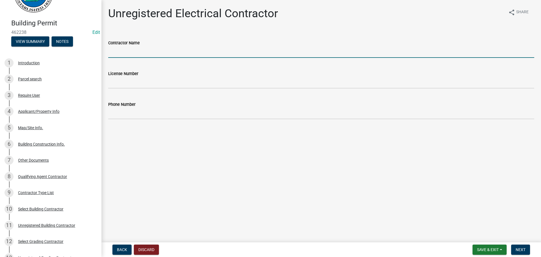
click at [298, 49] on input "Contractor Name" at bounding box center [321, 52] width 426 height 12
type input "J WHITE ELECTRIC"
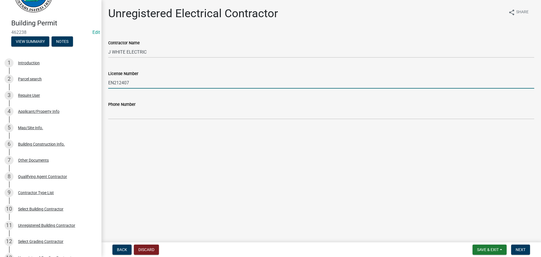
type input "EN212407"
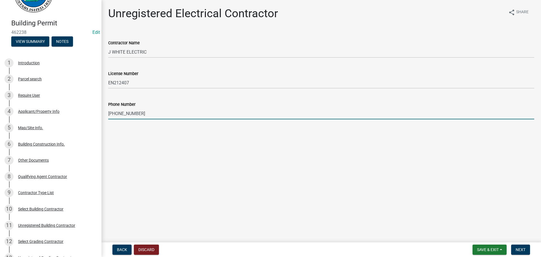
type input "[PHONE_NUMBER]"
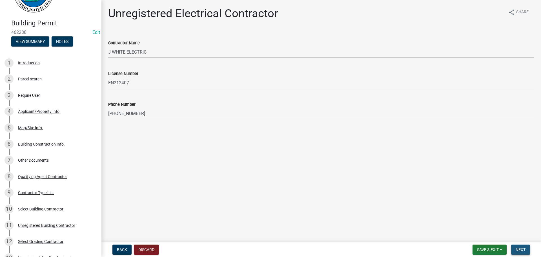
click at [524, 250] on span "Next" at bounding box center [521, 249] width 10 height 5
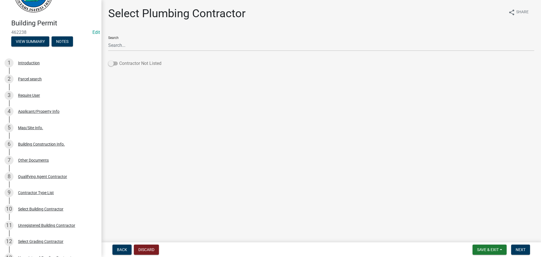
click at [147, 64] on label "Contractor Not Listed" at bounding box center [134, 63] width 53 height 7
click at [119, 60] on input "Contractor Not Listed" at bounding box center [119, 60] width 0 height 0
click at [527, 248] on button "Next" at bounding box center [520, 249] width 19 height 10
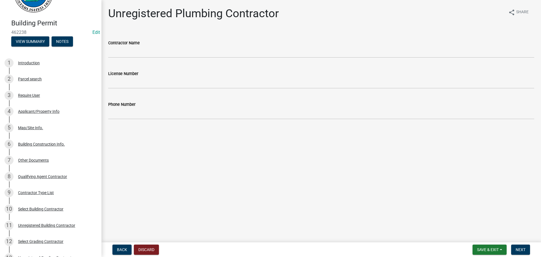
click at [203, 46] on div "Contractor Name" at bounding box center [321, 42] width 426 height 7
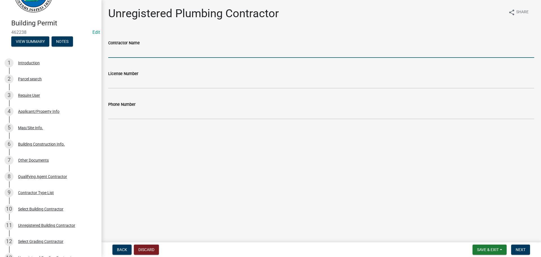
click at [204, 51] on input "Contractor Name" at bounding box center [321, 52] width 426 height 12
type input "V"
type input "[PERSON_NAME] PLUMBING"
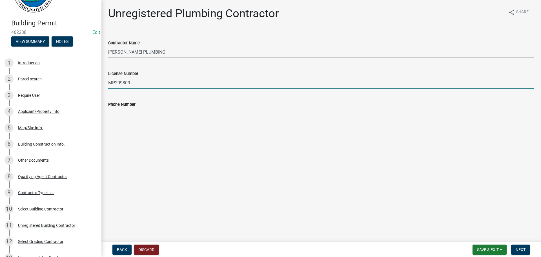
type input "MP209809"
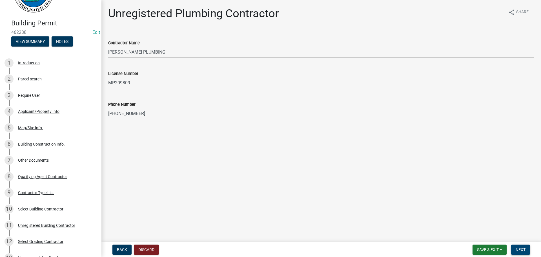
type input "[PHONE_NUMBER]"
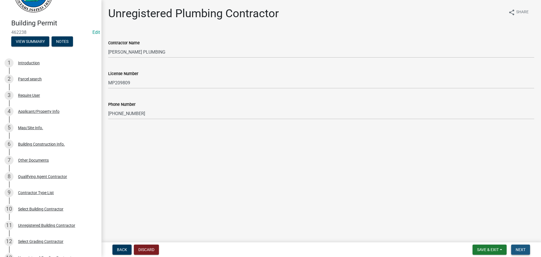
click at [518, 250] on span "Next" at bounding box center [521, 249] width 10 height 5
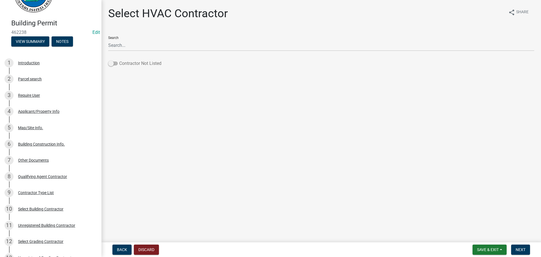
click at [132, 65] on label "Contractor Not Listed" at bounding box center [134, 63] width 53 height 7
click at [119, 60] on input "Contractor Not Listed" at bounding box center [119, 60] width 0 height 0
click at [524, 248] on span "Next" at bounding box center [521, 249] width 10 height 5
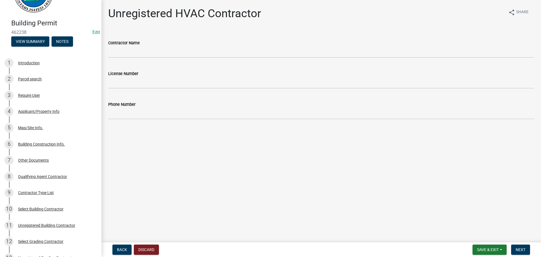
click at [162, 58] on wm-data-entity-input "Contractor Name" at bounding box center [321, 47] width 426 height 31
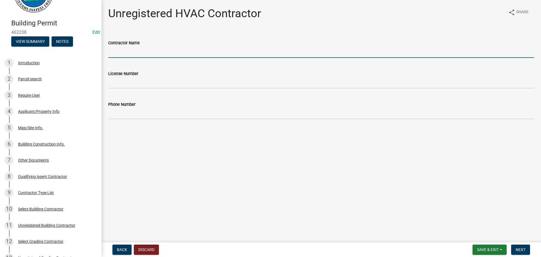
click at [161, 55] on input "Contractor Name" at bounding box center [321, 52] width 426 height 12
type input "SUPERIOR INDOOR COMFORT"
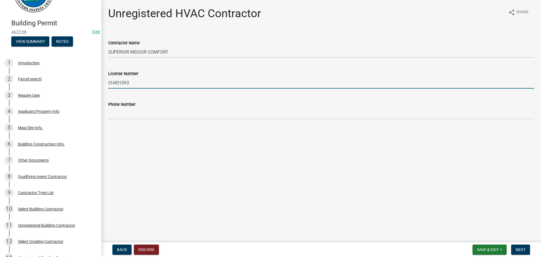
type input "CU401093"
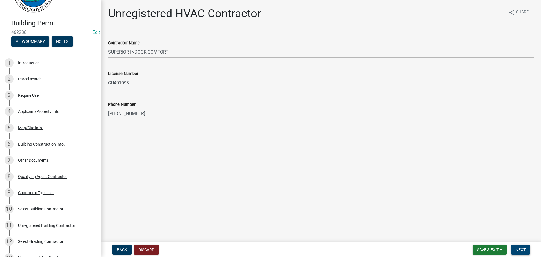
type input "[PHONE_NUMBER]"
click at [513, 249] on button "Next" at bounding box center [520, 249] width 19 height 10
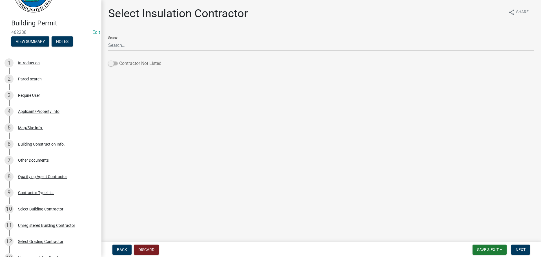
click at [150, 60] on label "Contractor Not Listed" at bounding box center [134, 63] width 53 height 7
click at [119, 60] on input "Contractor Not Listed" at bounding box center [119, 60] width 0 height 0
click at [513, 246] on button "Next" at bounding box center [520, 249] width 19 height 10
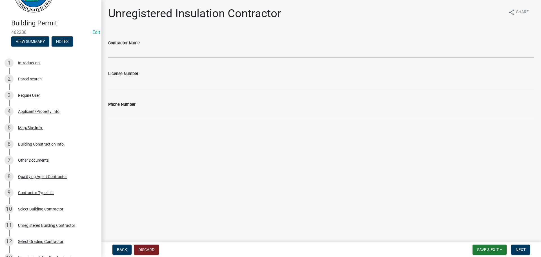
click at [148, 59] on wm-data-entity-input "Contractor Name" at bounding box center [321, 47] width 426 height 31
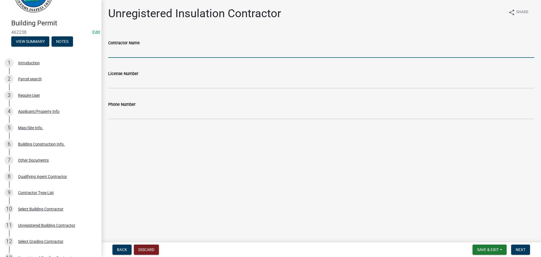
click at [138, 50] on input "Contractor Name" at bounding box center [321, 52] width 426 height 12
type input "[PERSON_NAME] HOME INSULATING"
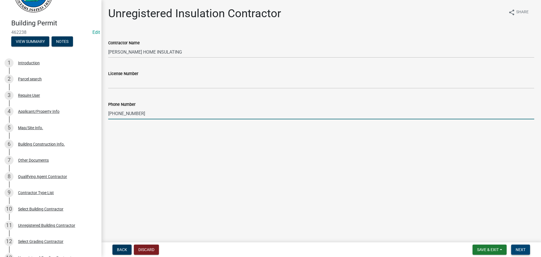
type input "[PHONE_NUMBER]"
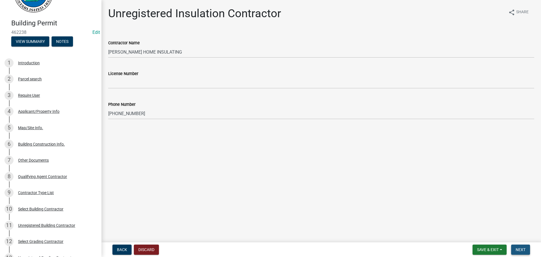
click at [523, 249] on span "Next" at bounding box center [521, 249] width 10 height 5
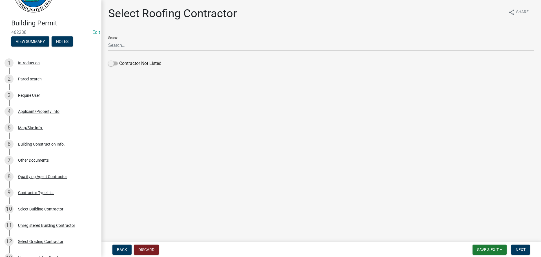
click at [125, 73] on div "Select Roofing Contractor share Share Search Contractor Not Listed" at bounding box center [321, 40] width 434 height 67
click at [125, 64] on label "Contractor Not Listed" at bounding box center [134, 63] width 53 height 7
click at [119, 60] on input "Contractor Not Listed" at bounding box center [119, 60] width 0 height 0
click at [530, 253] on button "Next" at bounding box center [520, 249] width 19 height 10
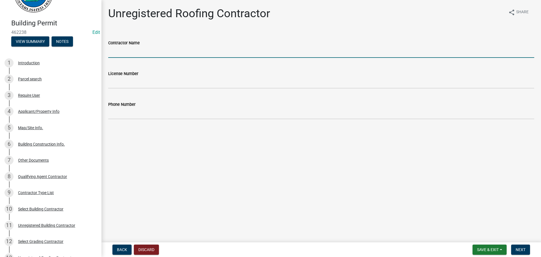
click at [152, 55] on input "Contractor Name" at bounding box center [321, 52] width 426 height 12
type input "SOUTH CONSTRUCTION"
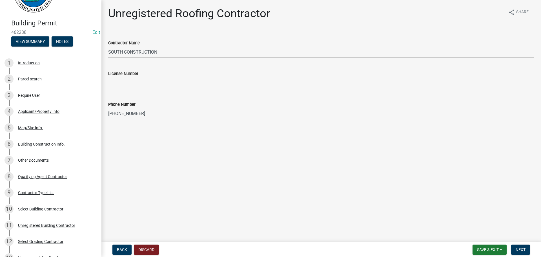
type input "[PHONE_NUMBER]"
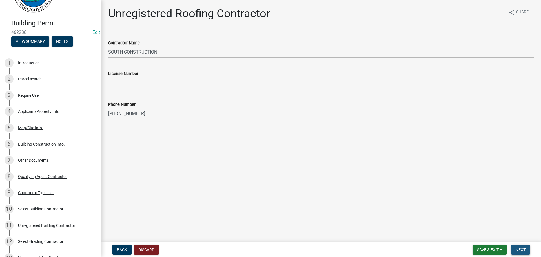
click at [516, 248] on span "Next" at bounding box center [521, 249] width 10 height 5
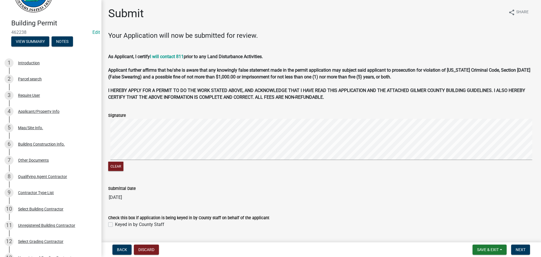
click at [159, 224] on label "Keyed in by County Staff" at bounding box center [139, 224] width 49 height 7
click at [119, 224] on input "Keyed in by County Staff" at bounding box center [117, 223] width 4 height 4
checkbox input "true"
click at [518, 247] on button "Next" at bounding box center [520, 249] width 19 height 10
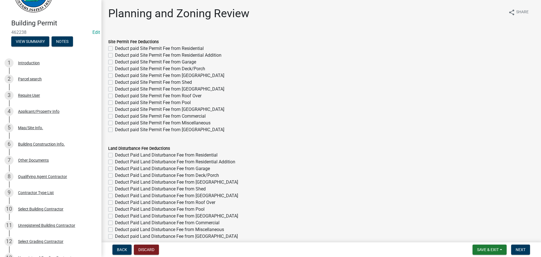
click at [179, 46] on label "Deduct paid Site Permit Fee from Residential" at bounding box center [159, 48] width 89 height 7
click at [119, 46] on input "Deduct paid Site Permit Fee from Residential" at bounding box center [117, 47] width 4 height 4
checkbox input "true"
checkbox input "false"
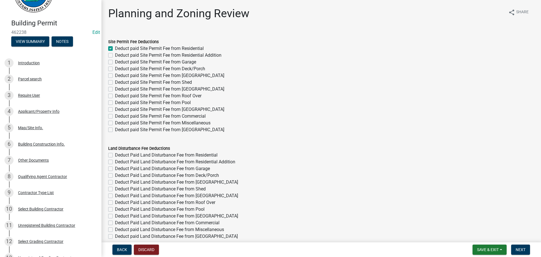
checkbox input "false"
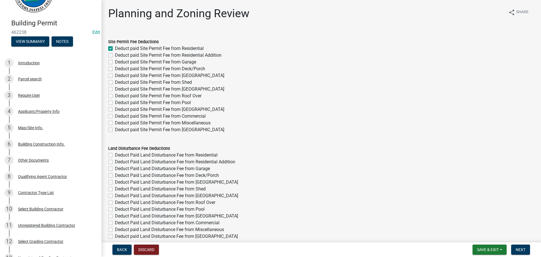
checkbox input "false"
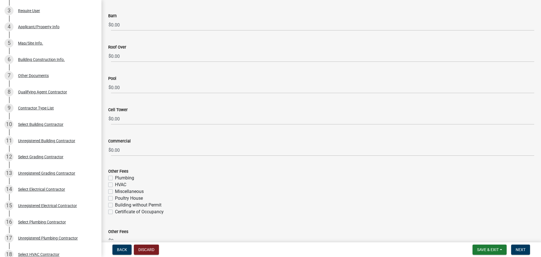
scroll to position [927, 0]
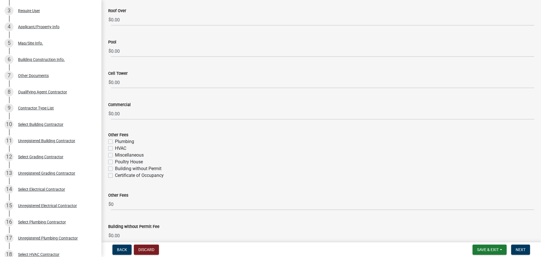
click at [130, 176] on label "Certificate of Occupancy" at bounding box center [139, 175] width 49 height 7
click at [119, 176] on input "Certificate of Occupancy" at bounding box center [117, 174] width 4 height 4
checkbox input "true"
checkbox input "false"
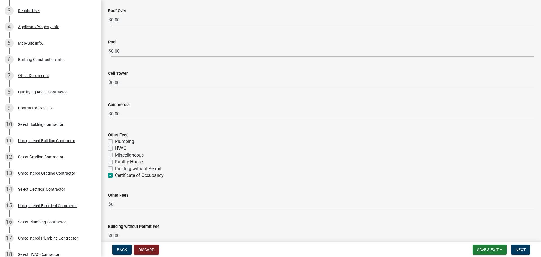
checkbox input "false"
checkbox input "true"
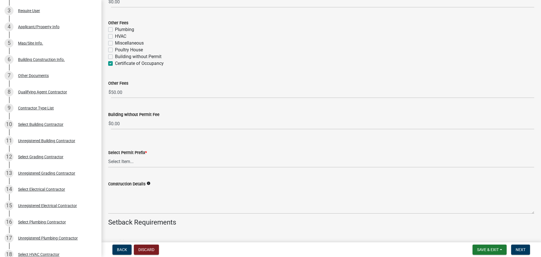
scroll to position [1040, 0]
click at [129, 161] on select "Select Item... RES COMM MB LAND POOL MISC CELL TOWER - NEW CELL TOWER - ADD ON" at bounding box center [321, 161] width 426 height 12
click at [108, 155] on select "Select Item... RES COMM MB LAND POOL MISC CELL TOWER - NEW CELL TOWER - ADD ON" at bounding box center [321, 161] width 426 height 12
select select "b5c39336-92b9-49ce-a0a5-4e9e9babf743"
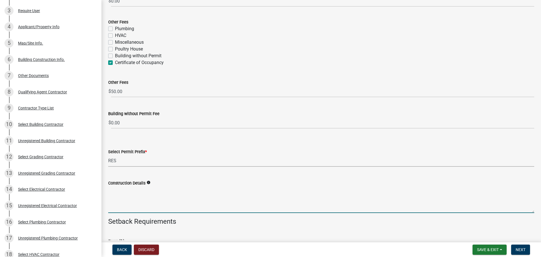
click at [141, 207] on textarea "Construction Details" at bounding box center [321, 199] width 426 height 26
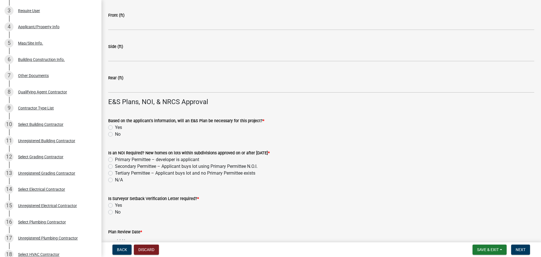
scroll to position [1350, 0]
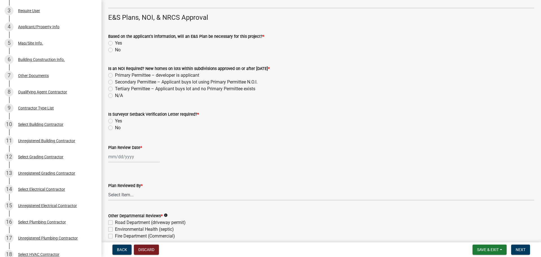
click at [116, 50] on label "No" at bounding box center [118, 49] width 6 height 7
click at [116, 50] on input "No" at bounding box center [117, 48] width 4 height 4
radio input "true"
click at [117, 94] on label "N/A" at bounding box center [119, 95] width 8 height 7
click at [117, 94] on input "N/A" at bounding box center [117, 94] width 4 height 4
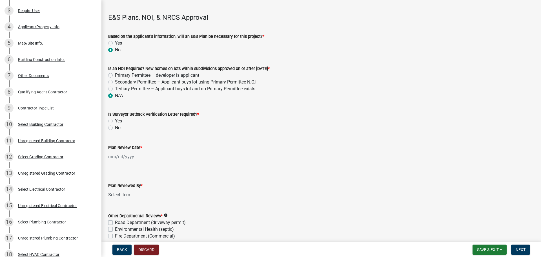
radio input "true"
click at [110, 130] on div "No" at bounding box center [321, 127] width 426 height 7
click at [119, 129] on label "No" at bounding box center [118, 127] width 6 height 7
click at [119, 128] on input "No" at bounding box center [117, 126] width 4 height 4
radio input "true"
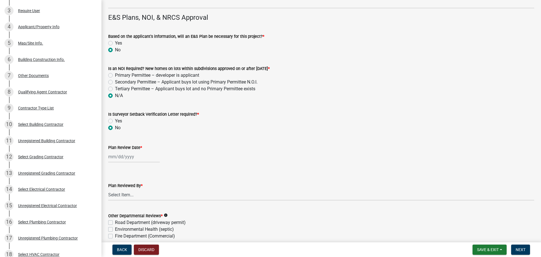
drag, startPoint x: 120, startPoint y: 150, endPoint x: 127, endPoint y: 159, distance: 10.9
click at [120, 150] on div "Plan Review Date *" at bounding box center [321, 147] width 426 height 7
click at [127, 158] on div at bounding box center [134, 157] width 52 height 12
select select "8"
select select "2025"
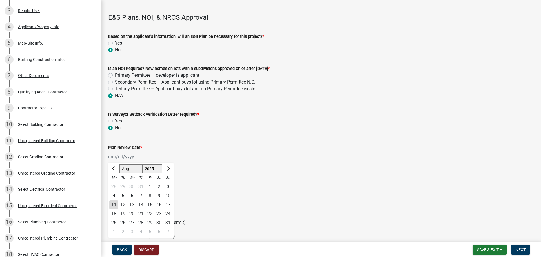
click at [112, 205] on div "11" at bounding box center [113, 204] width 9 height 9
type input "[DATE]"
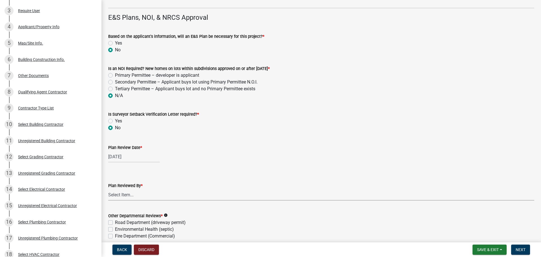
click at [126, 193] on select "Select Item... [PERSON_NAME] [PERSON_NAME] [PERSON_NAME] [PERSON_NAME] [PERSON_…" at bounding box center [321, 195] width 426 height 12
click at [108, 189] on select "Select Item... [PERSON_NAME] [PERSON_NAME] [PERSON_NAME] [PERSON_NAME] [PERSON_…" at bounding box center [321, 195] width 426 height 12
select select "5ce200eb-feb1-496b-8127-7891293955f5"
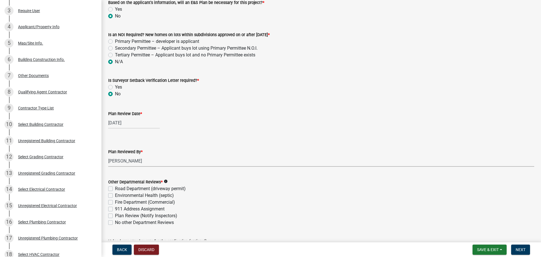
scroll to position [1438, 0]
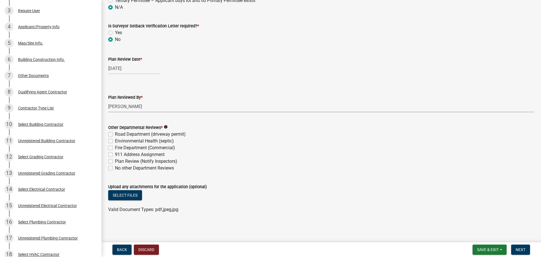
click at [119, 167] on label "No other Department Reviews" at bounding box center [144, 168] width 59 height 7
click at [119, 167] on input "No other Department Reviews" at bounding box center [117, 167] width 4 height 4
checkbox input "true"
checkbox input "false"
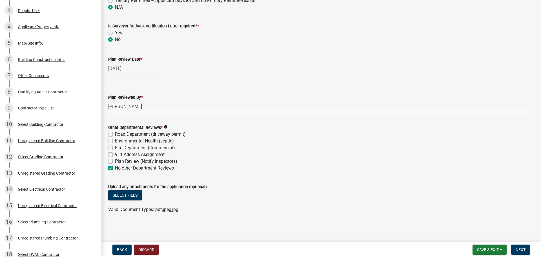
checkbox input "false"
checkbox input "true"
click at [525, 247] on span "Next" at bounding box center [521, 249] width 10 height 5
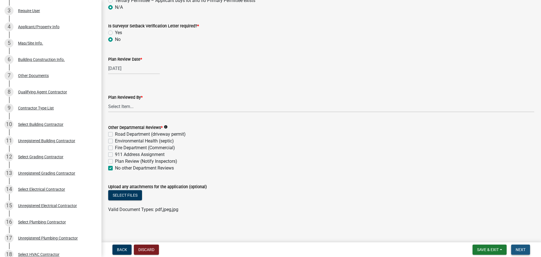
scroll to position [0, 0]
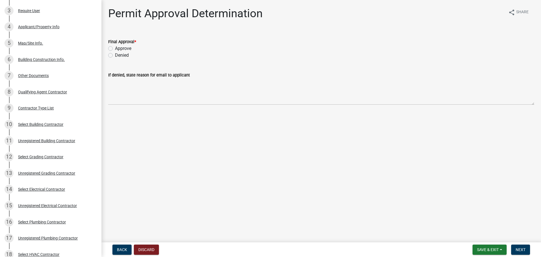
click at [117, 46] on label "Approve" at bounding box center [123, 48] width 16 height 7
click at [117, 46] on input "Approve" at bounding box center [117, 47] width 4 height 4
radio input "true"
click at [524, 248] on span "Next" at bounding box center [521, 249] width 10 height 5
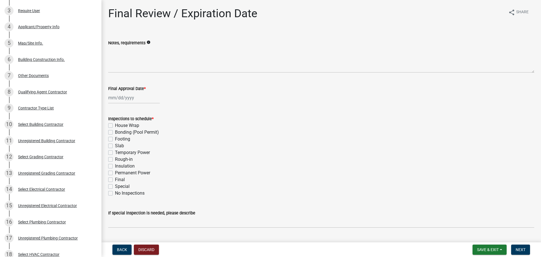
click at [128, 138] on label "Footing" at bounding box center [122, 139] width 15 height 7
click at [119, 138] on input "Footing" at bounding box center [117, 138] width 4 height 4
checkbox input "true"
checkbox input "false"
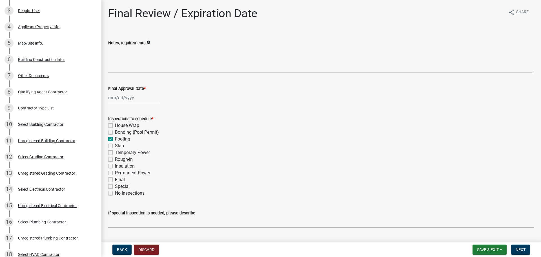
checkbox input "true"
checkbox input "false"
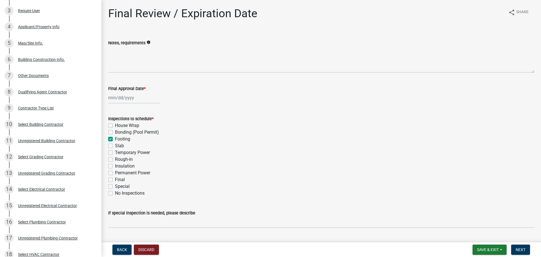
checkbox input "false"
click at [120, 149] on label "Slab" at bounding box center [119, 145] width 9 height 7
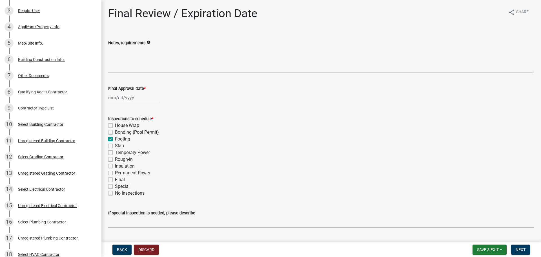
click at [119, 146] on input "Slab" at bounding box center [117, 144] width 4 height 4
checkbox input "true"
checkbox input "false"
checkbox input "true"
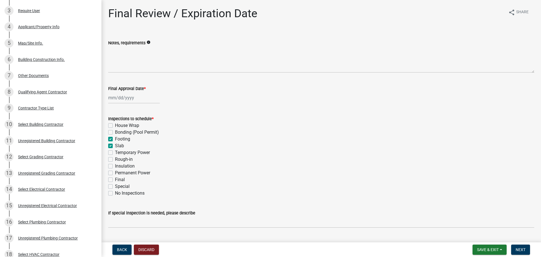
click at [131, 157] on label "Rough-in" at bounding box center [124, 159] width 18 height 7
click at [119, 157] on input "Rough-in" at bounding box center [117, 158] width 4 height 4
click at [128, 152] on label "Temporary Power" at bounding box center [132, 152] width 35 height 7
click at [119, 152] on input "Temporary Power" at bounding box center [117, 151] width 4 height 4
drag, startPoint x: 128, startPoint y: 173, endPoint x: 123, endPoint y: 180, distance: 8.2
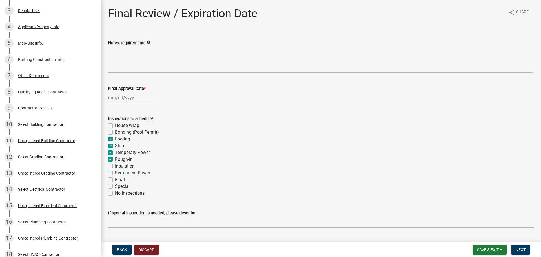
click at [128, 173] on label "Permanent Power" at bounding box center [132, 172] width 35 height 7
click at [119, 173] on input "Permanent Power" at bounding box center [117, 171] width 4 height 4
click at [119, 180] on label "Final" at bounding box center [120, 179] width 10 height 7
click at [119, 180] on input "Final" at bounding box center [117, 178] width 4 height 4
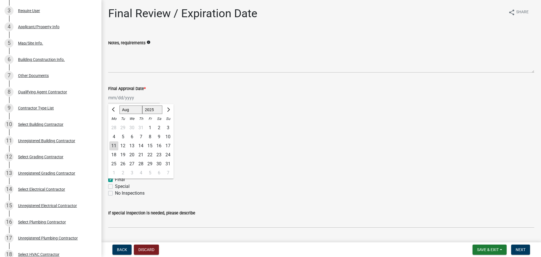
click at [117, 98] on div "[PERSON_NAME] Feb Mar Apr [PERSON_NAME][DATE] Oct Nov [DATE] 1526 1527 1528 152…" at bounding box center [134, 98] width 52 height 12
click at [116, 145] on div "11" at bounding box center [113, 145] width 9 height 9
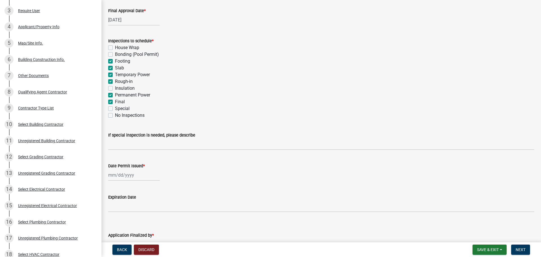
scroll to position [115, 0]
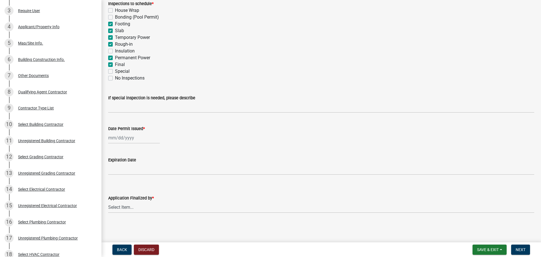
click at [134, 136] on div at bounding box center [134, 138] width 52 height 12
click at [116, 187] on div "11" at bounding box center [113, 185] width 9 height 9
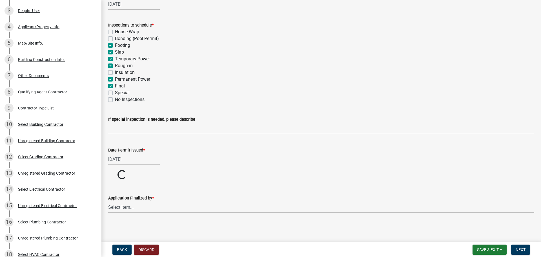
scroll to position [94, 0]
click at [137, 212] on select "Select Item... [PERSON_NAME] [PERSON_NAME] [PERSON_NAME] [PERSON_NAME] [PERSON_…" at bounding box center [321, 207] width 426 height 12
click at [108, 223] on select "Select Item... [PERSON_NAME] [PERSON_NAME] [PERSON_NAME] [PERSON_NAME] [PERSON_…" at bounding box center [321, 229] width 426 height 12
click at [520, 246] on button "Next" at bounding box center [520, 249] width 19 height 10
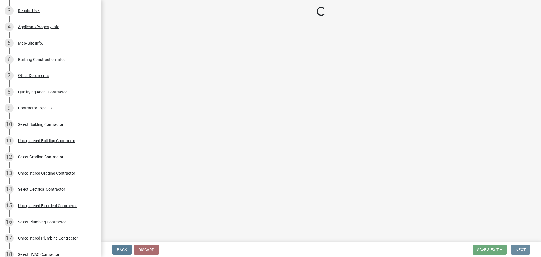
scroll to position [0, 0]
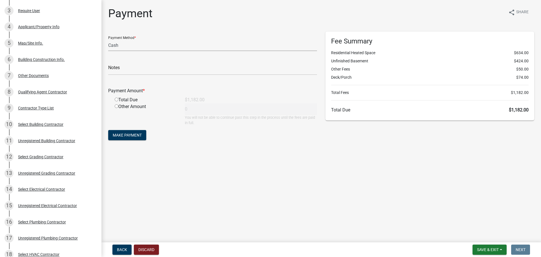
click at [117, 49] on select "Credit Card POS Check Cash" at bounding box center [212, 45] width 209 height 12
click at [108, 39] on select "Credit Card POS Check Cash" at bounding box center [212, 45] width 209 height 12
click at [114, 65] on input "text" at bounding box center [212, 69] width 209 height 12
click at [115, 97] on input "radio" at bounding box center [117, 99] width 4 height 4
click at [132, 136] on span "Make Payment" at bounding box center [127, 135] width 29 height 5
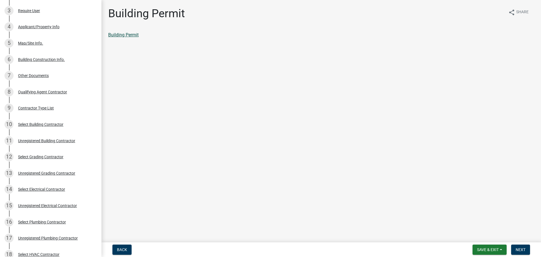
click at [129, 34] on link "Building Permit" at bounding box center [123, 34] width 30 height 5
click at [521, 249] on span "Next" at bounding box center [521, 249] width 10 height 5
click at [122, 36] on link "Permit Card" at bounding box center [119, 34] width 23 height 5
click at [515, 252] on button "Next" at bounding box center [520, 249] width 19 height 10
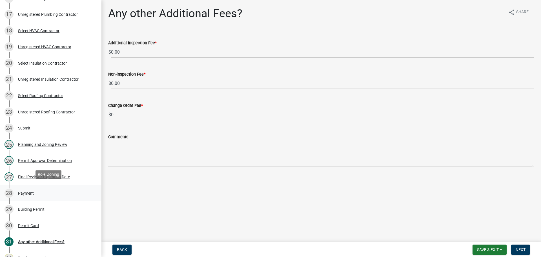
scroll to position [353, 0]
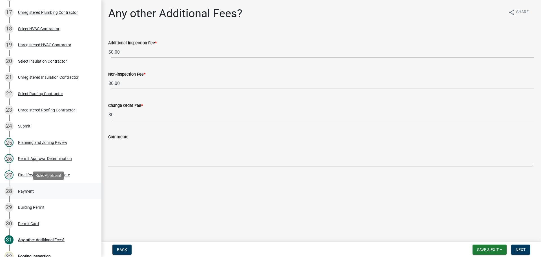
click at [38, 186] on link "28 Payment" at bounding box center [50, 191] width 101 height 16
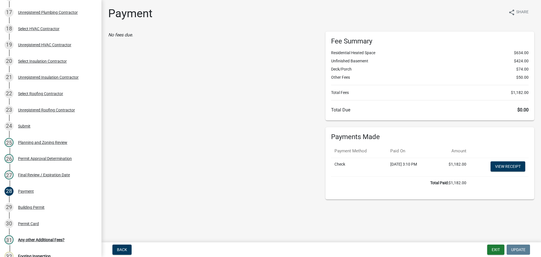
click at [507, 173] on td "View receipt" at bounding box center [499, 167] width 59 height 19
click at [501, 168] on link "View receipt" at bounding box center [508, 166] width 35 height 10
click at [26, 210] on div "29 Building Permit" at bounding box center [49, 207] width 88 height 9
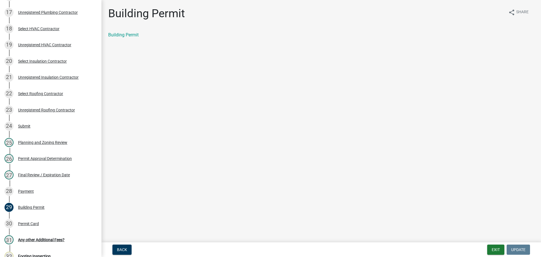
click at [128, 31] on div "Building Permit share Share Building Permit" at bounding box center [321, 27] width 434 height 41
click at [127, 32] on link "Building Permit" at bounding box center [123, 34] width 30 height 5
click at [43, 191] on div "28 Payment" at bounding box center [49, 191] width 88 height 9
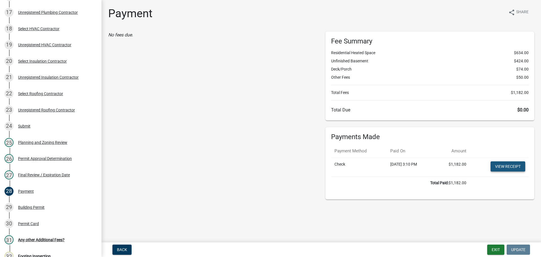
click at [513, 170] on link "View receipt" at bounding box center [508, 166] width 35 height 10
click at [35, 142] on div "Planning and Zoning Review" at bounding box center [42, 142] width 49 height 4
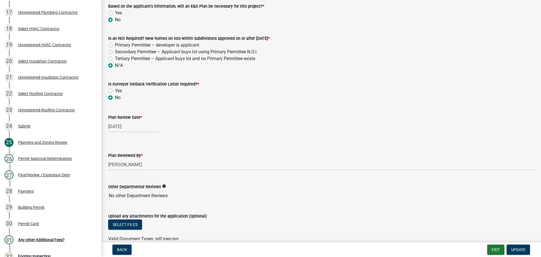
scroll to position [1194, 0]
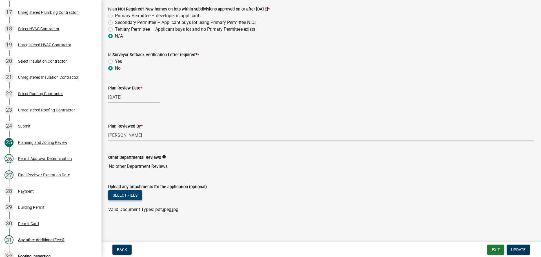
click at [136, 198] on button "Select files" at bounding box center [125, 195] width 34 height 10
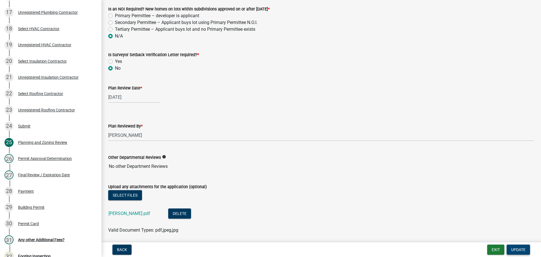
click at [525, 250] on button "Update" at bounding box center [518, 249] width 23 height 10
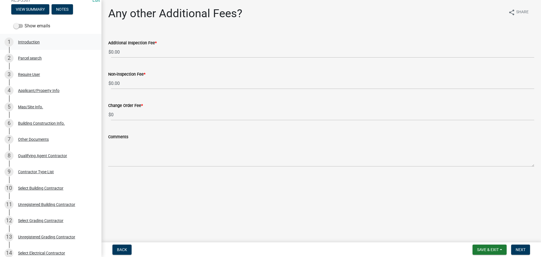
scroll to position [15, 0]
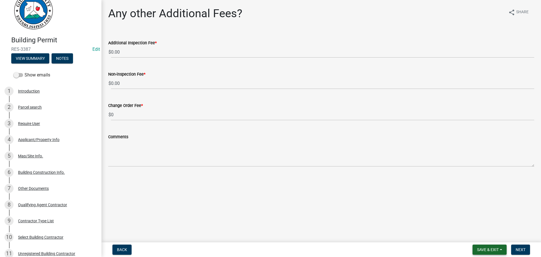
click at [487, 247] on span "Save & Exit" at bounding box center [488, 249] width 22 height 5
click at [484, 234] on button "Save & Exit" at bounding box center [484, 235] width 45 height 14
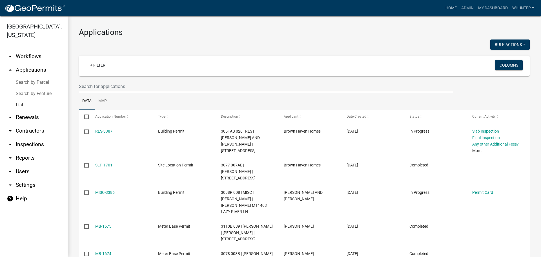
click at [158, 85] on input "text" at bounding box center [266, 87] width 374 height 12
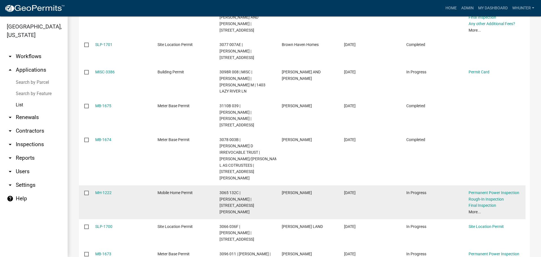
scroll to position [148, 0]
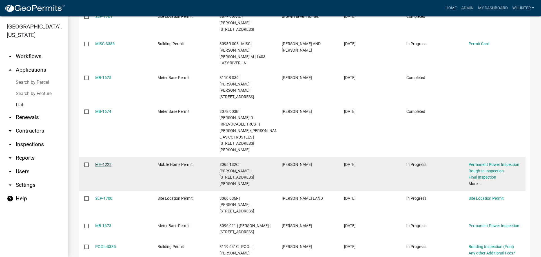
click at [106, 162] on link "MH-1222" at bounding box center [103, 164] width 16 height 5
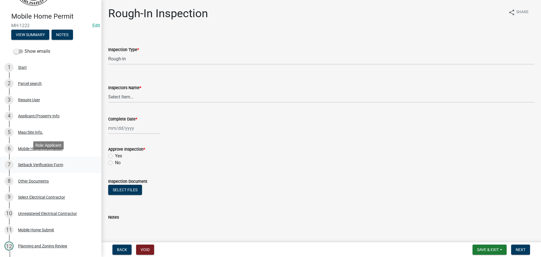
scroll to position [85, 0]
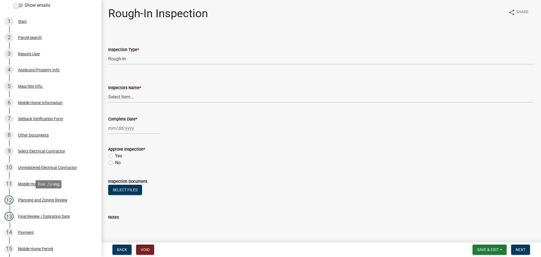
click at [36, 203] on div "12 Planning and Zoning Review" at bounding box center [49, 199] width 88 height 9
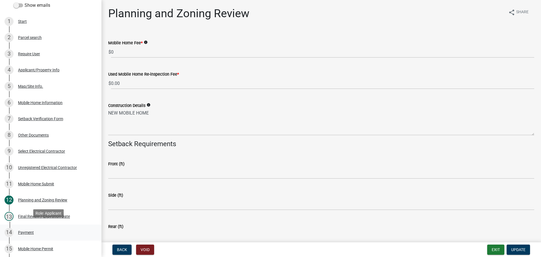
scroll to position [113, 0]
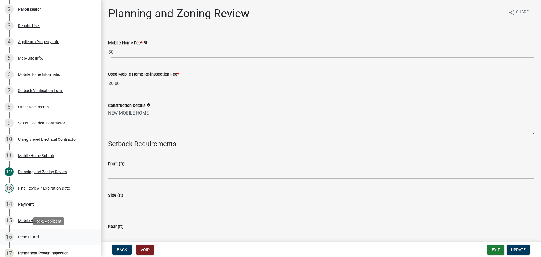
click at [33, 234] on div "16 Permit Card" at bounding box center [49, 236] width 88 height 9
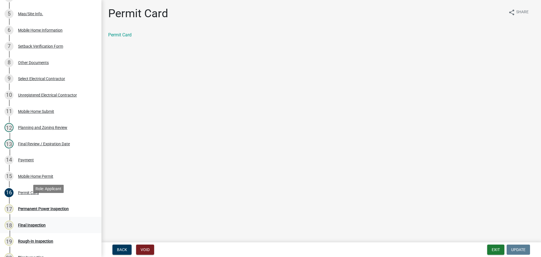
scroll to position [169, 0]
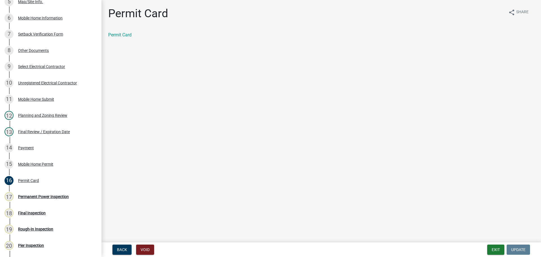
click at [43, 132] on div "Final Review / Expiration Date" at bounding box center [44, 132] width 52 height 4
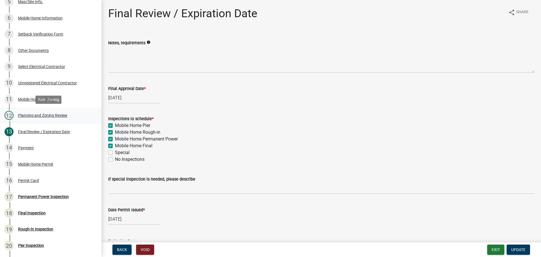
click at [34, 117] on div "Planning and Zoning Review" at bounding box center [42, 115] width 49 height 4
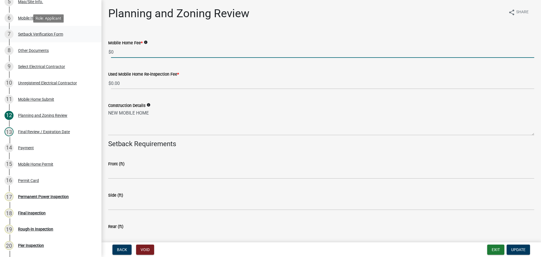
drag, startPoint x: 120, startPoint y: 51, endPoint x: 22, endPoint y: 30, distance: 100.7
click at [33, 35] on div "Mobile Home Permit MH-1222 Edit View Summary Notes Show emails 1 Start 2 Parcel…" at bounding box center [270, 128] width 541 height 257
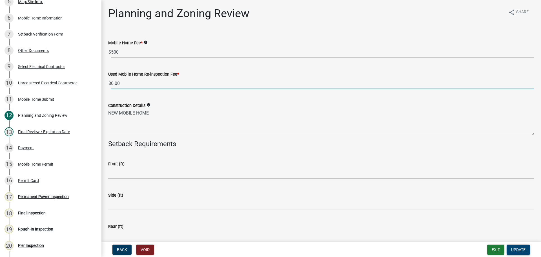
click at [521, 249] on span "Update" at bounding box center [518, 249] width 14 height 5
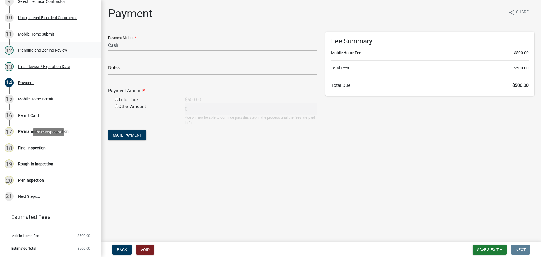
scroll to position [121, 0]
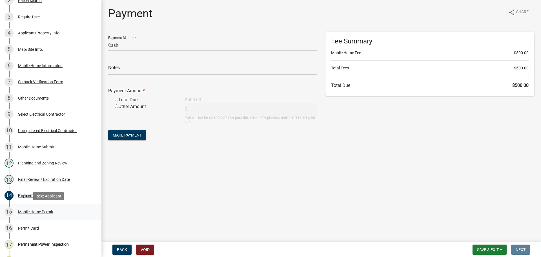
click at [45, 215] on div "15 Mobile Home Permit" at bounding box center [49, 211] width 88 height 9
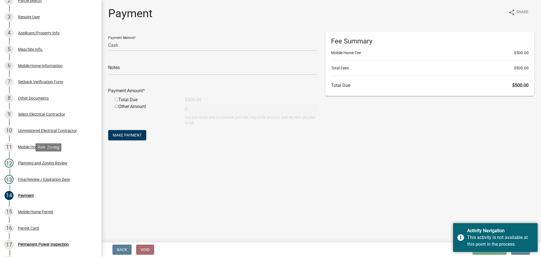
click at [56, 166] on div "12 Planning and Zoning Review" at bounding box center [49, 162] width 88 height 9
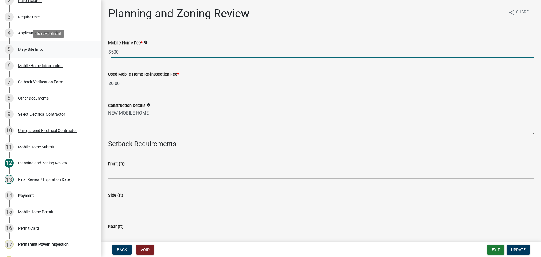
drag, startPoint x: 128, startPoint y: 57, endPoint x: 17, endPoint y: 53, distance: 111.4
click at [25, 53] on div "Mobile Home Permit MH-1222 Edit View Summary Notes Show emails 1 Start 2 Parcel…" at bounding box center [270, 128] width 541 height 257
click at [518, 250] on span "Update" at bounding box center [518, 249] width 14 height 5
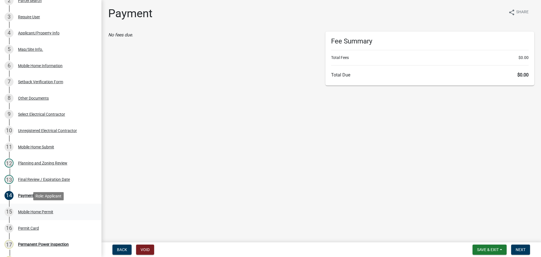
click at [59, 208] on div "15 Mobile Home Permit" at bounding box center [49, 211] width 88 height 9
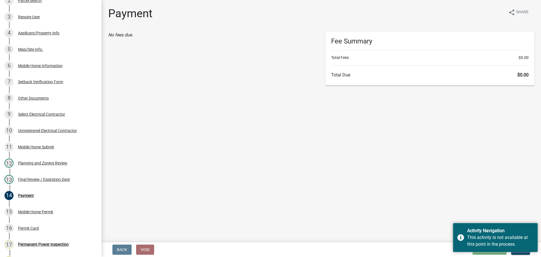
click at [520, 255] on nav "Back Void Save & Exit Save Save & Exit Next" at bounding box center [321, 249] width 440 height 15
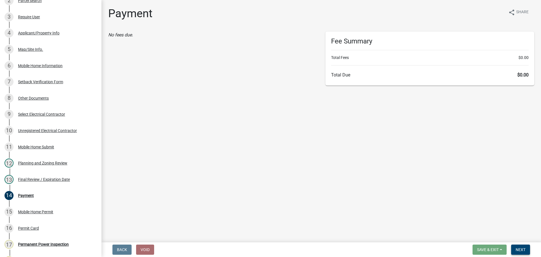
click at [520, 252] on button "Next" at bounding box center [520, 249] width 19 height 10
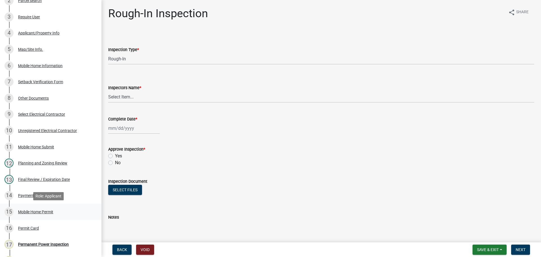
click at [63, 216] on div "15 Mobile Home Permit" at bounding box center [49, 211] width 88 height 9
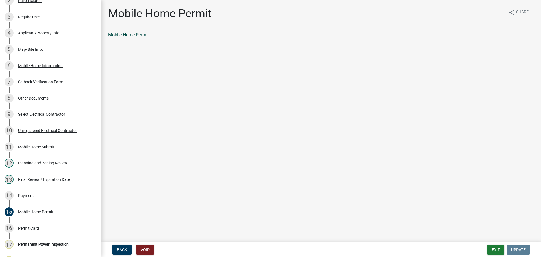
click at [137, 36] on link "Mobile Home Permit" at bounding box center [128, 34] width 41 height 5
click at [492, 247] on button "Exit" at bounding box center [495, 249] width 17 height 10
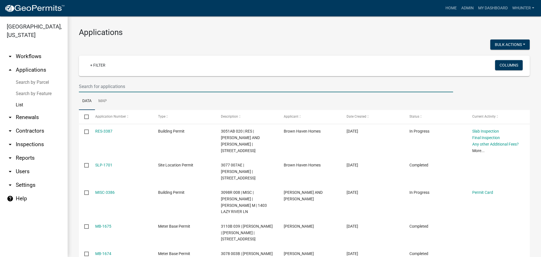
click at [119, 87] on input "text" at bounding box center [266, 87] width 374 height 12
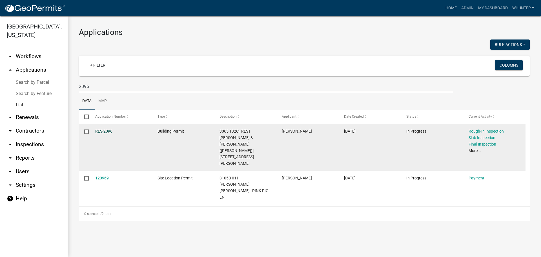
click at [100, 132] on link "RES-2096" at bounding box center [103, 131] width 17 height 5
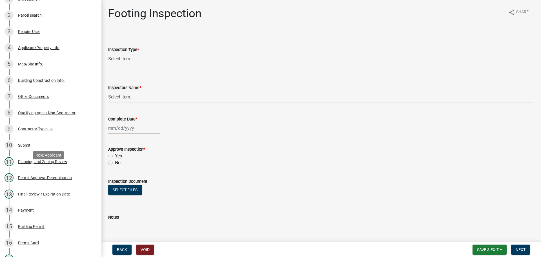
scroll to position [197, 0]
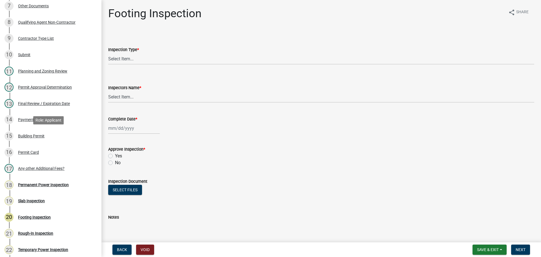
click at [40, 135] on div "Building Permit" at bounding box center [31, 136] width 26 height 4
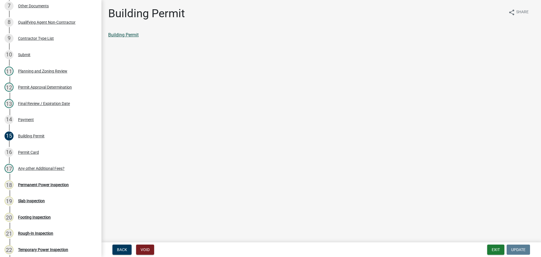
click at [129, 36] on link "Building Permit" at bounding box center [123, 34] width 30 height 5
click at [46, 116] on div "14 Payment" at bounding box center [49, 119] width 88 height 9
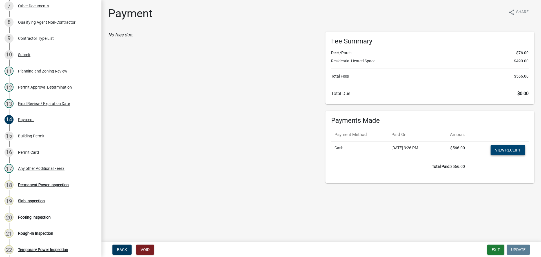
click at [503, 149] on link "View receipt" at bounding box center [508, 150] width 35 height 10
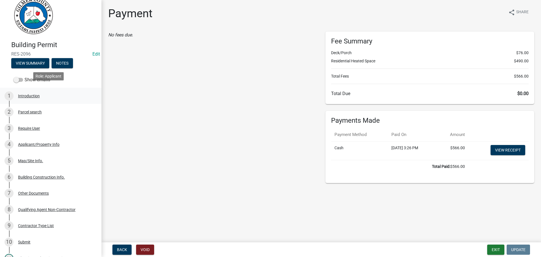
scroll to position [0, 0]
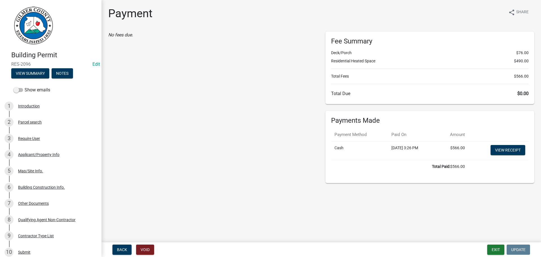
click at [156, 251] on form "Back Void" at bounding box center [133, 249] width 46 height 10
click at [147, 249] on button "Void" at bounding box center [145, 249] width 18 height 10
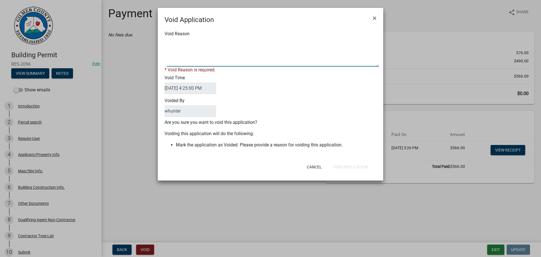
click at [240, 45] on textarea "Void Reason" at bounding box center [273, 52] width 212 height 28
click at [355, 166] on div "Cancel Void Application" at bounding box center [307, 166] width 139 height 15
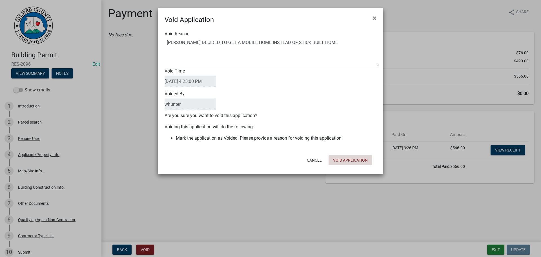
click at [347, 158] on button "Void Application" at bounding box center [351, 160] width 44 height 10
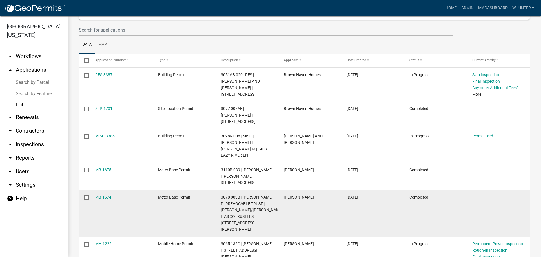
scroll to position [113, 0]
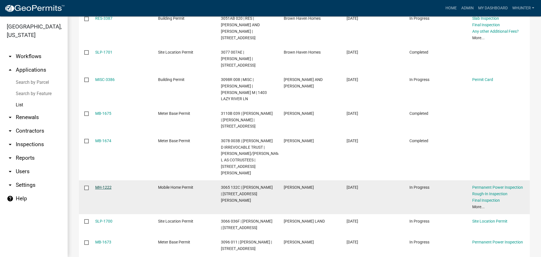
click at [106, 185] on link "MH-1222" at bounding box center [103, 187] width 16 height 5
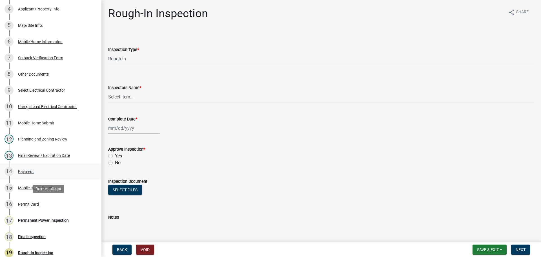
scroll to position [197, 0]
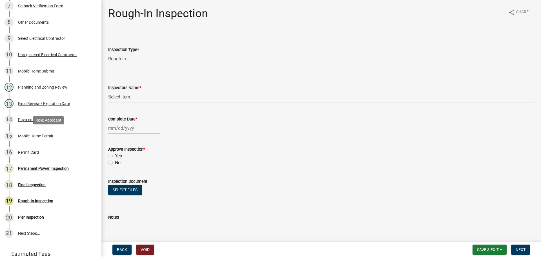
click at [44, 137] on div "Mobile Home Permit" at bounding box center [35, 136] width 35 height 4
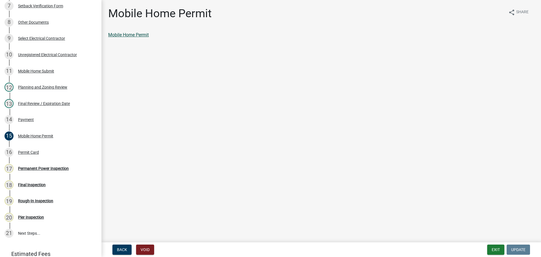
click at [127, 35] on link "Mobile Home Permit" at bounding box center [128, 34] width 41 height 5
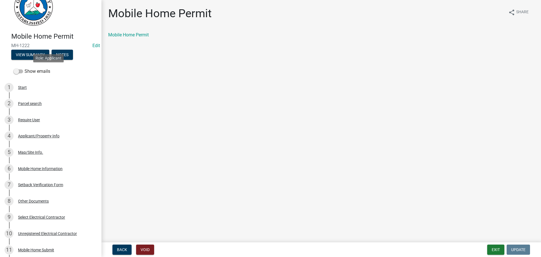
scroll to position [0, 0]
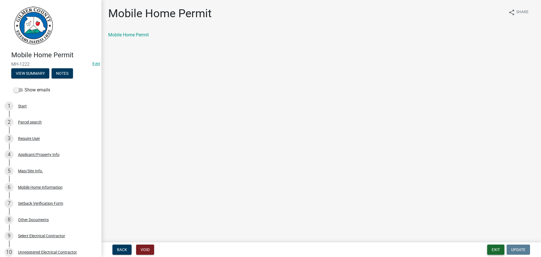
click at [492, 249] on button "Exit" at bounding box center [495, 249] width 17 height 10
